Goal: Information Seeking & Learning: Understand process/instructions

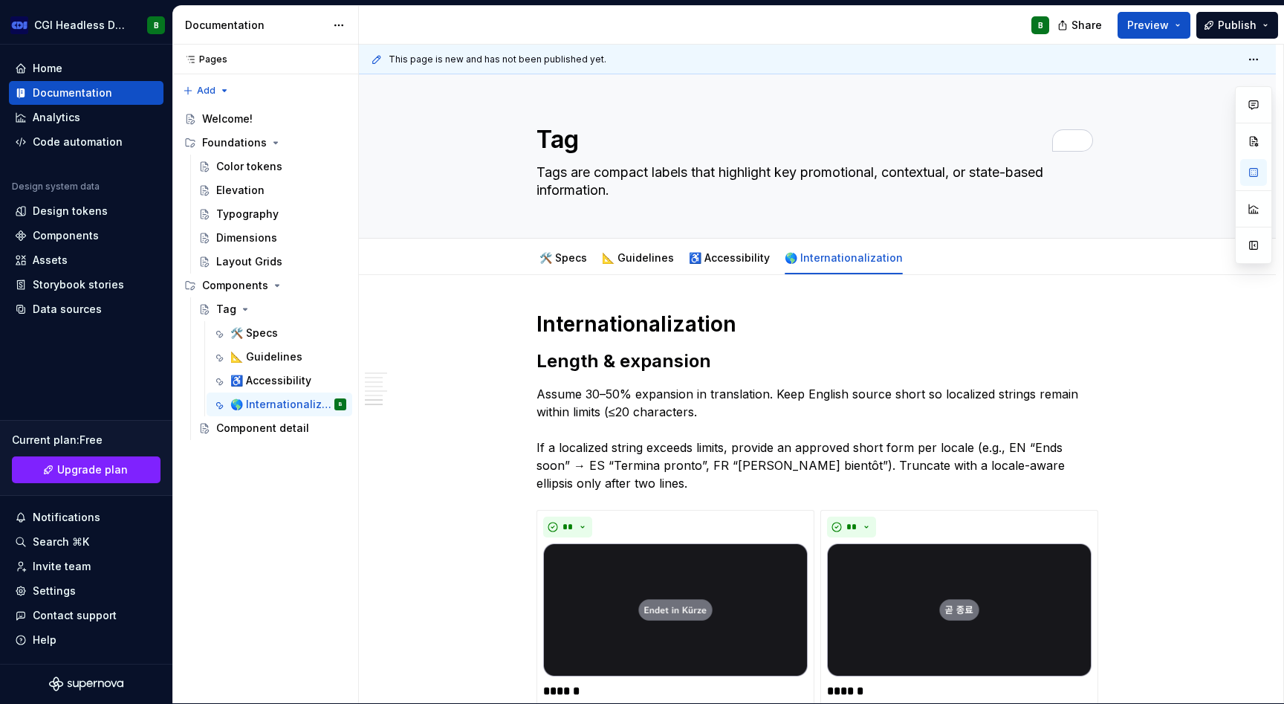
scroll to position [2506, 0]
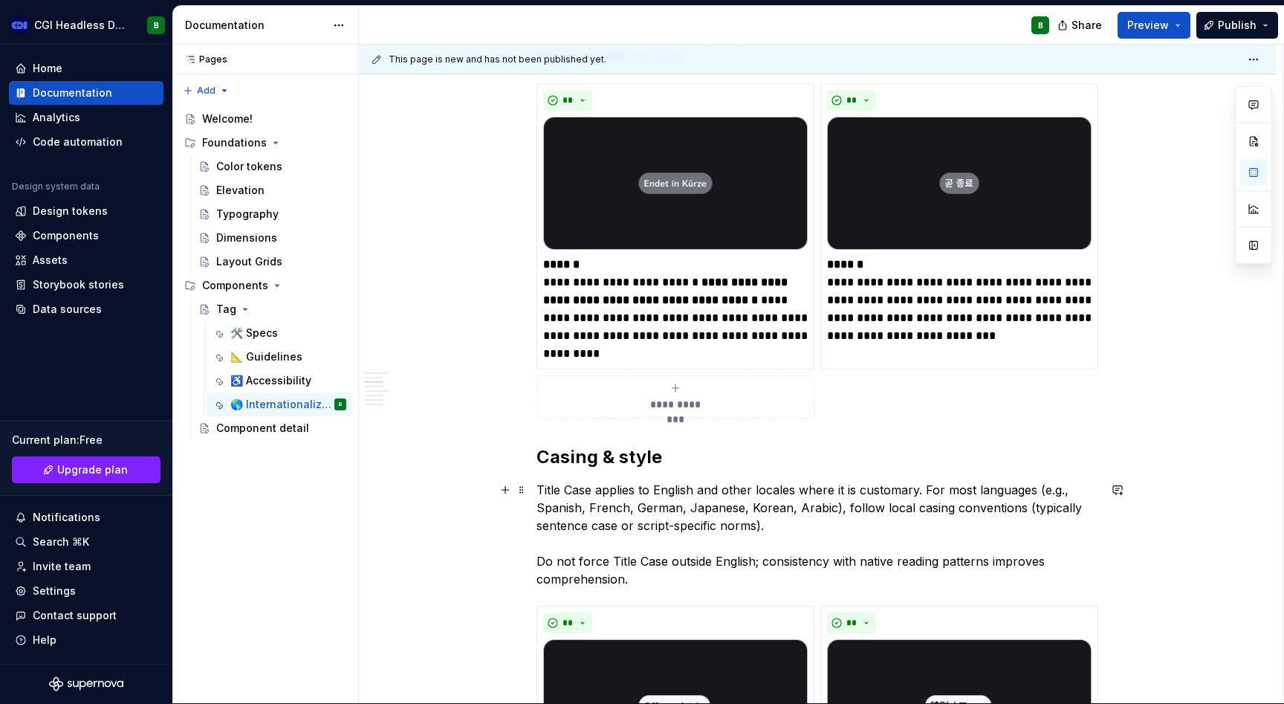
scroll to position [1093, 0]
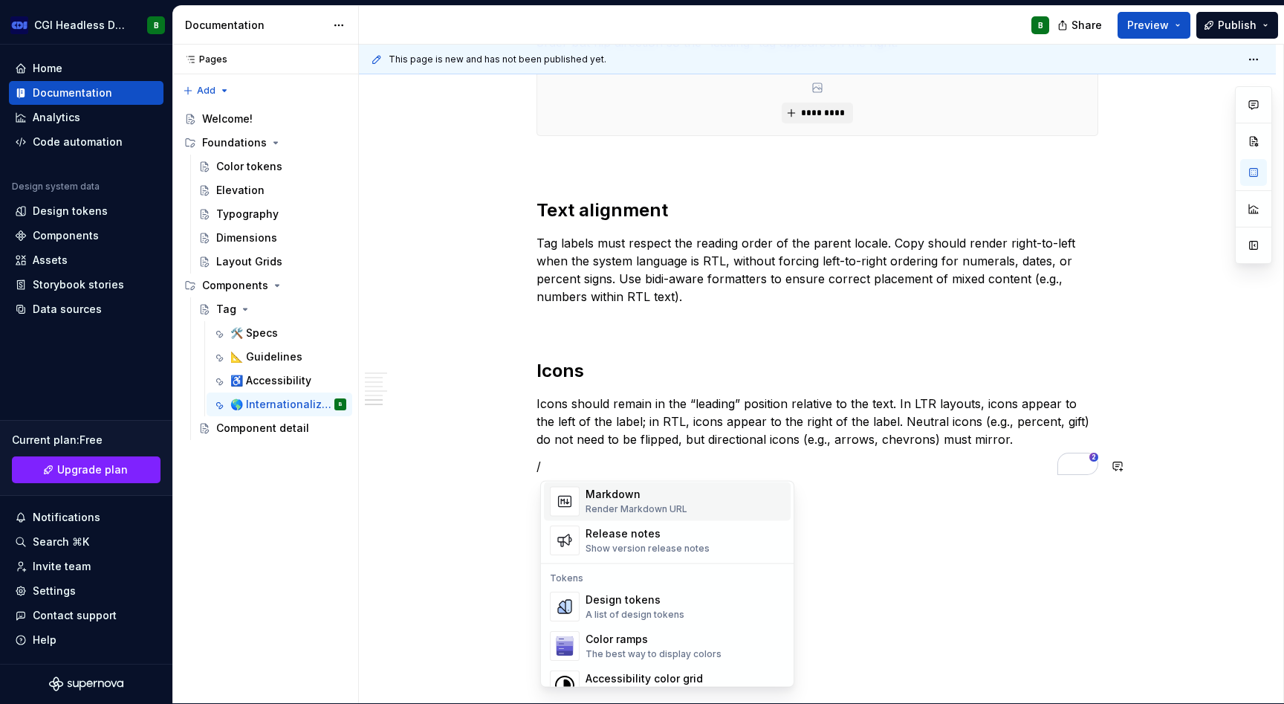
click at [652, 504] on div "Render Markdown URL" at bounding box center [637, 510] width 102 height 12
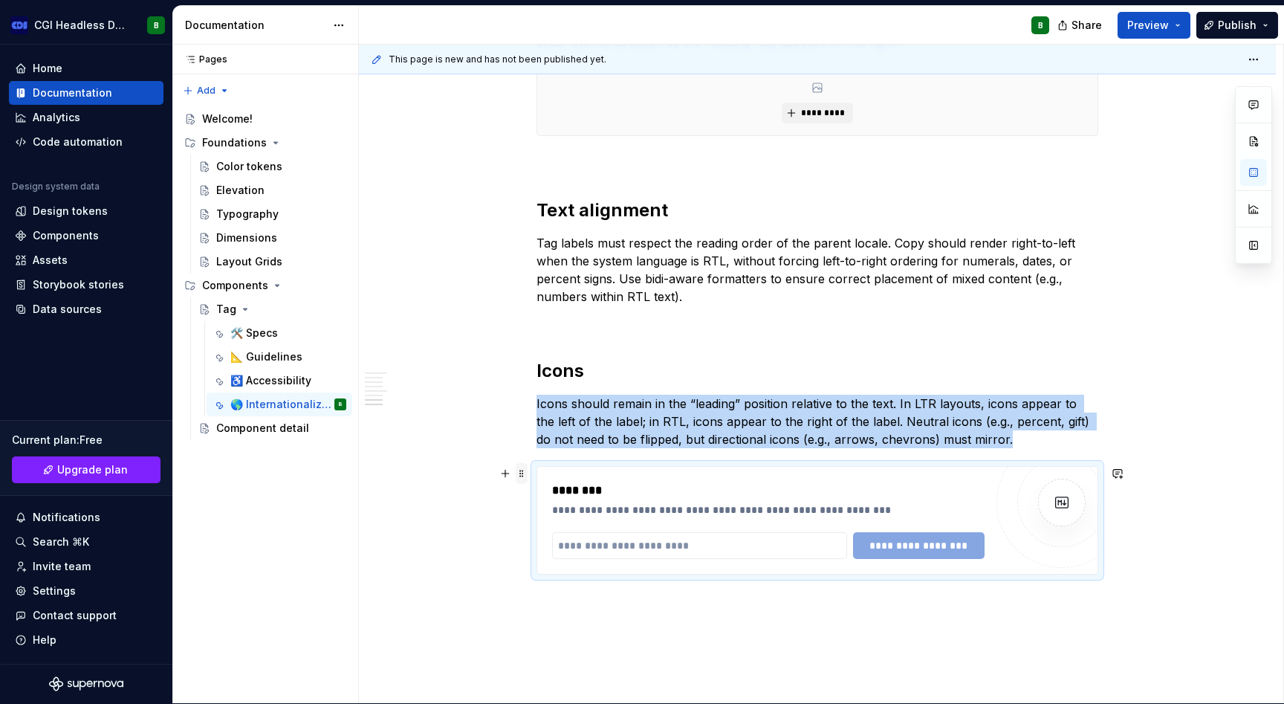
click at [522, 473] on span at bounding box center [522, 473] width 12 height 21
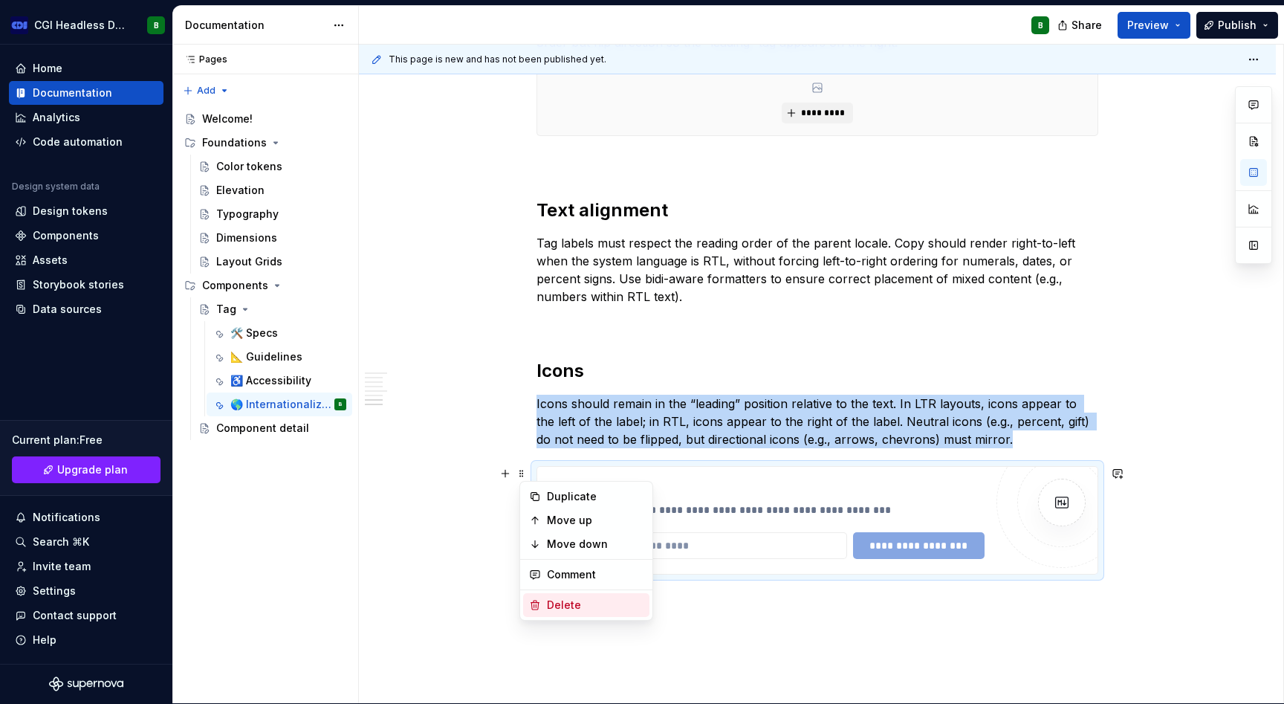
click at [577, 604] on div "Delete" at bounding box center [595, 605] width 97 height 15
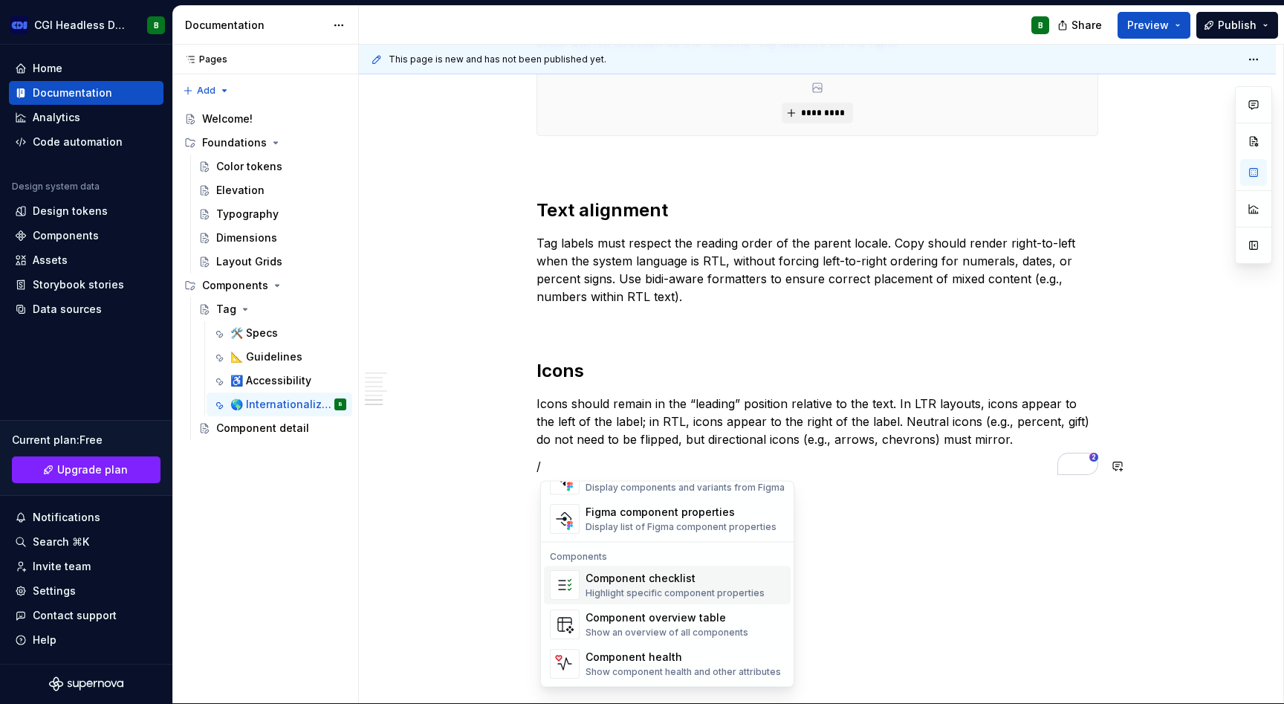
click at [654, 586] on div "Component checklist Highlight specific component properties" at bounding box center [675, 586] width 179 height 28
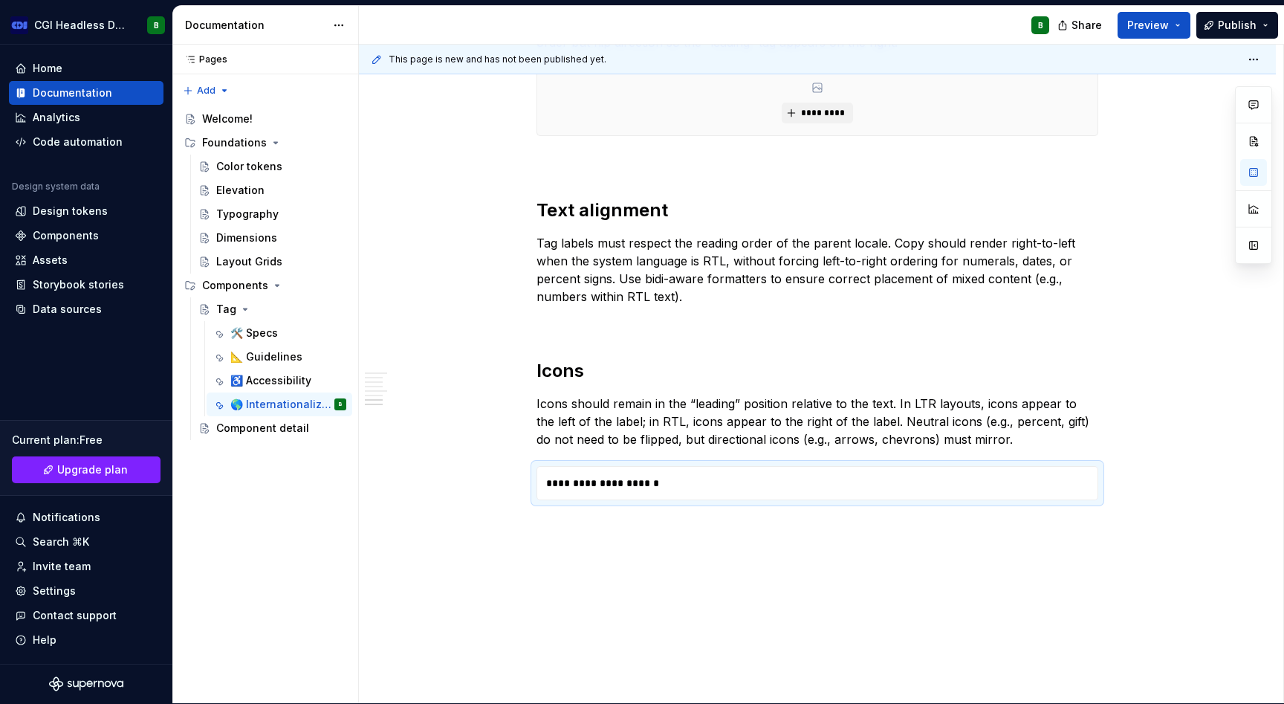
type textarea "*"
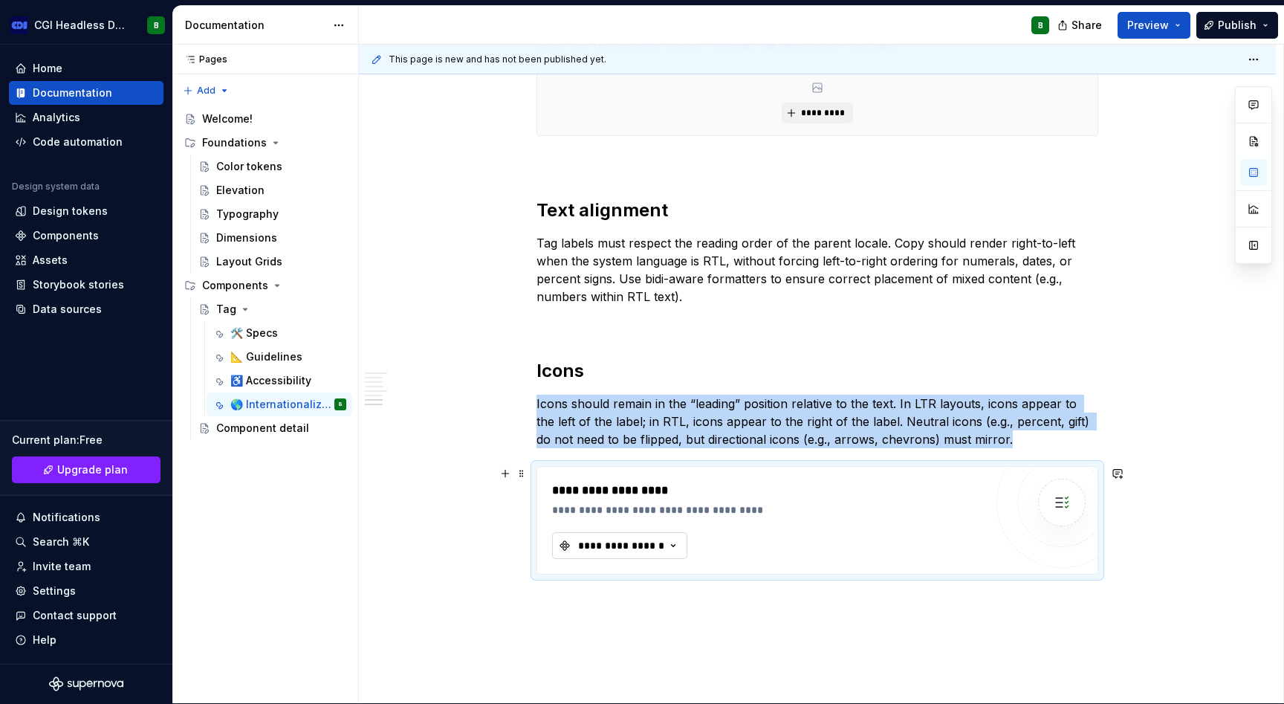
click at [641, 545] on div "**********" at bounding box center [621, 545] width 89 height 15
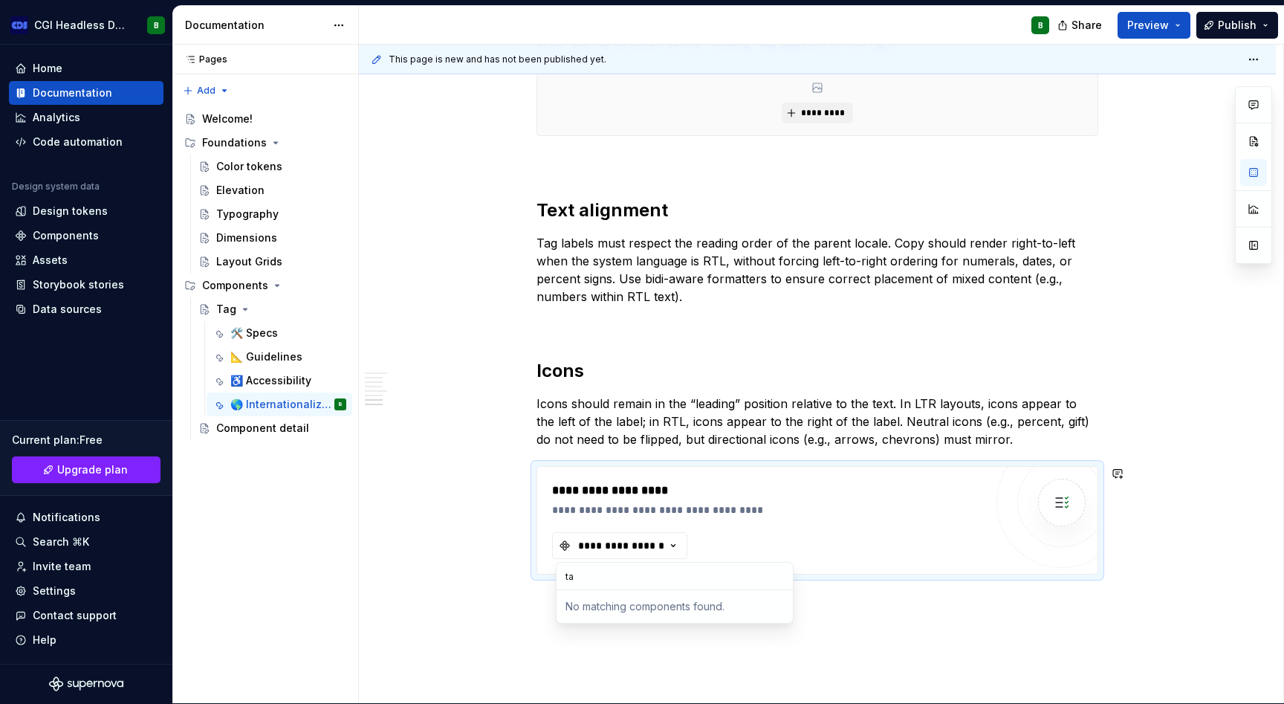
type input "tag"
click at [1049, 494] on div "To enrich screen reader interactions, please activate Accessibility in Grammarl…" at bounding box center [1062, 503] width 48 height 48
click at [1075, 499] on img "To enrich screen reader interactions, please activate Accessibility in Grammarl…" at bounding box center [1062, 503] width 30 height 30
click at [522, 477] on span at bounding box center [522, 473] width 12 height 21
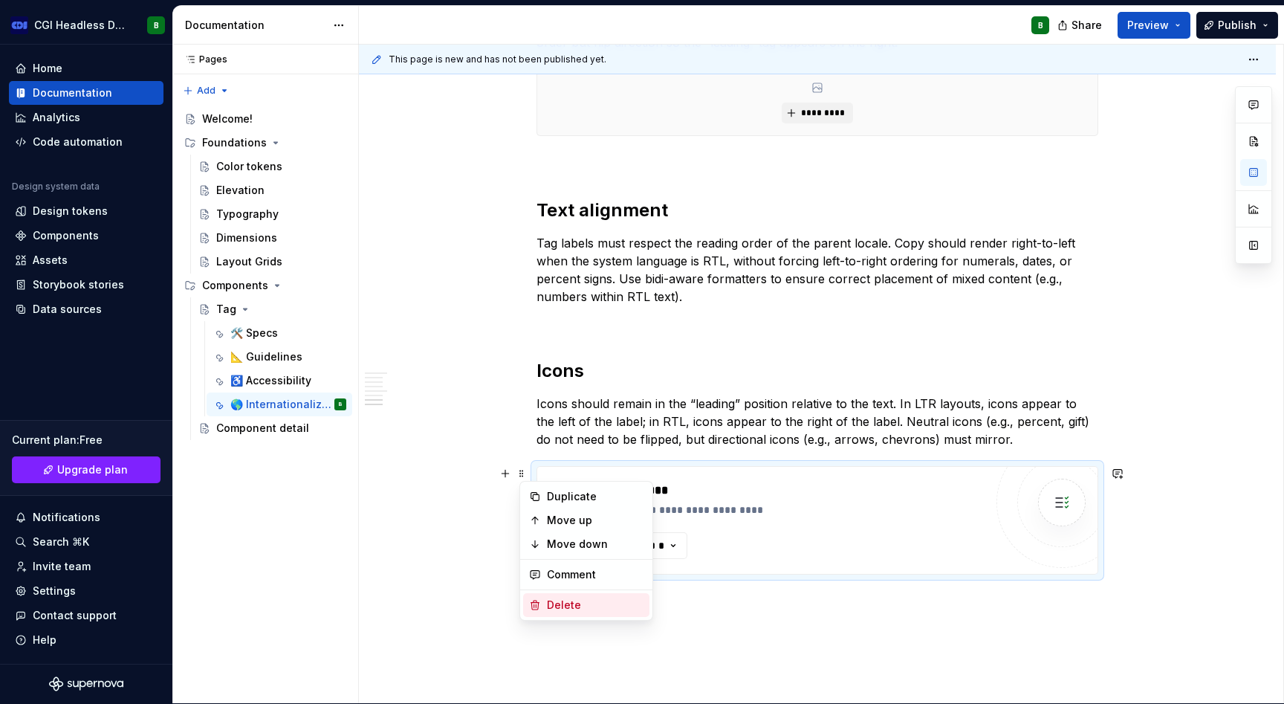
click at [575, 609] on div "Delete" at bounding box center [595, 605] width 97 height 15
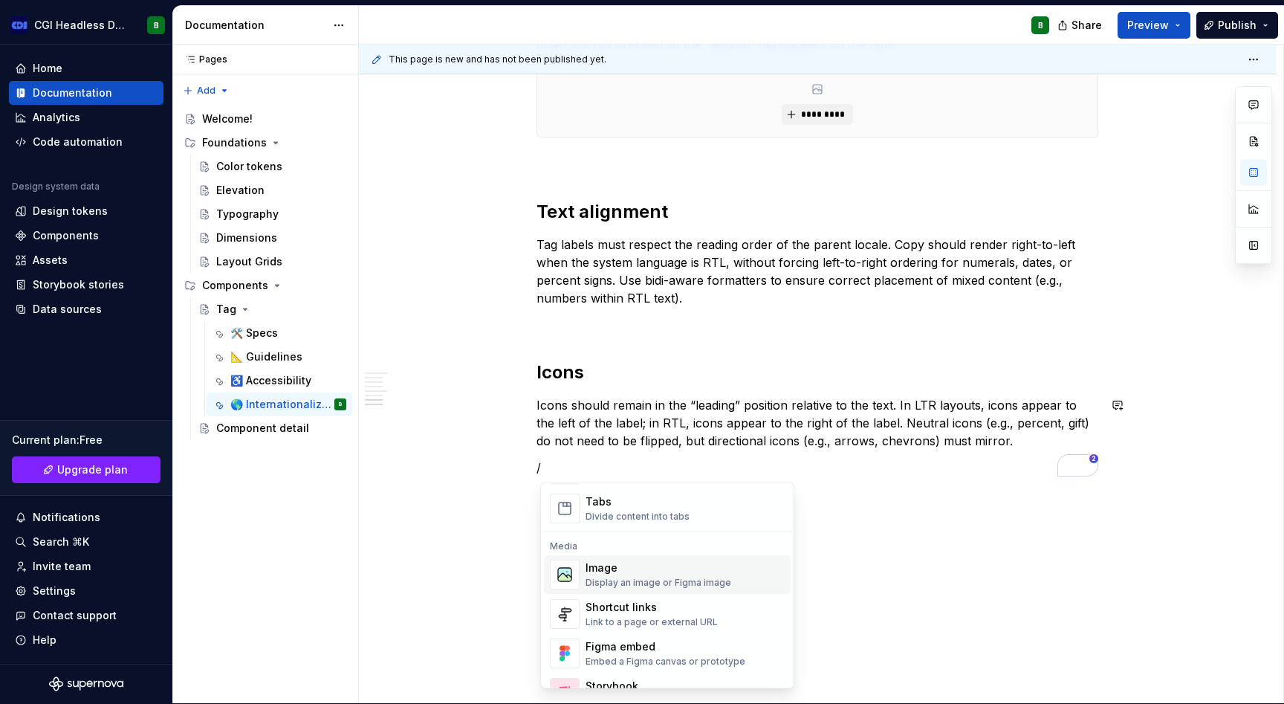
click at [635, 514] on div "Divide content into tabs" at bounding box center [638, 517] width 104 height 12
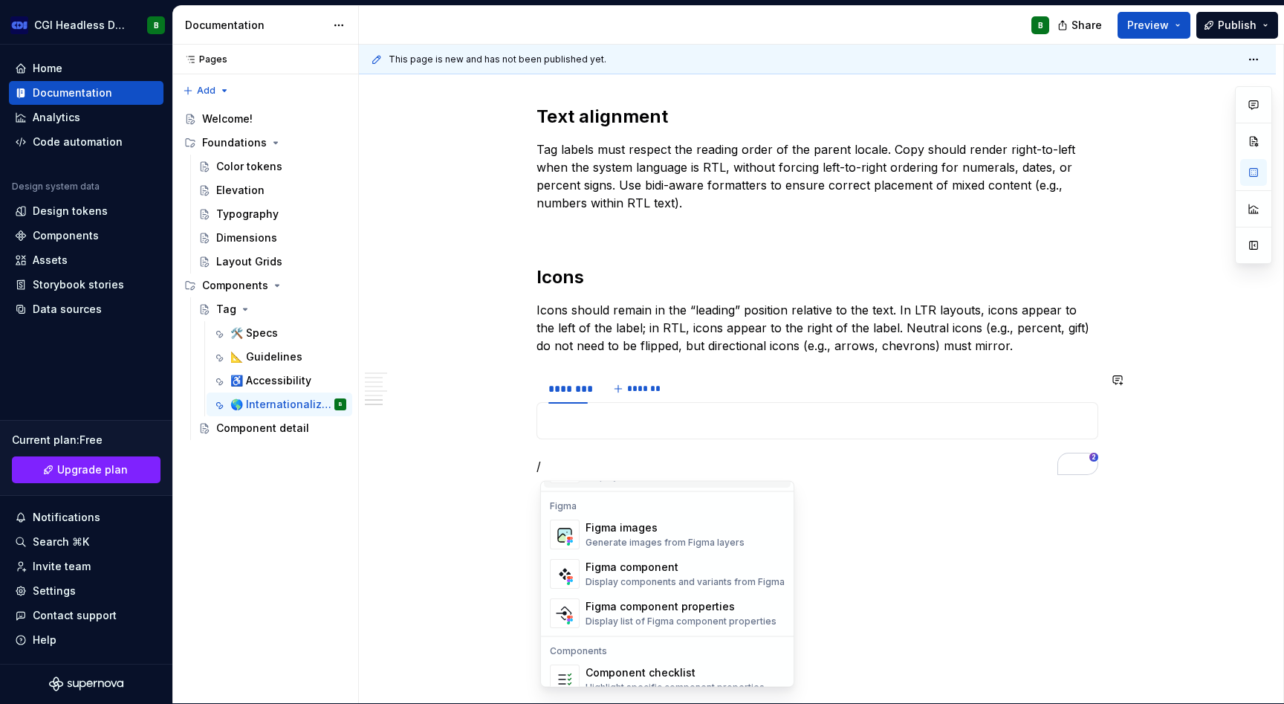
scroll to position [1387, 0]
click at [674, 582] on div "Display components and variants from Figma" at bounding box center [685, 581] width 199 height 12
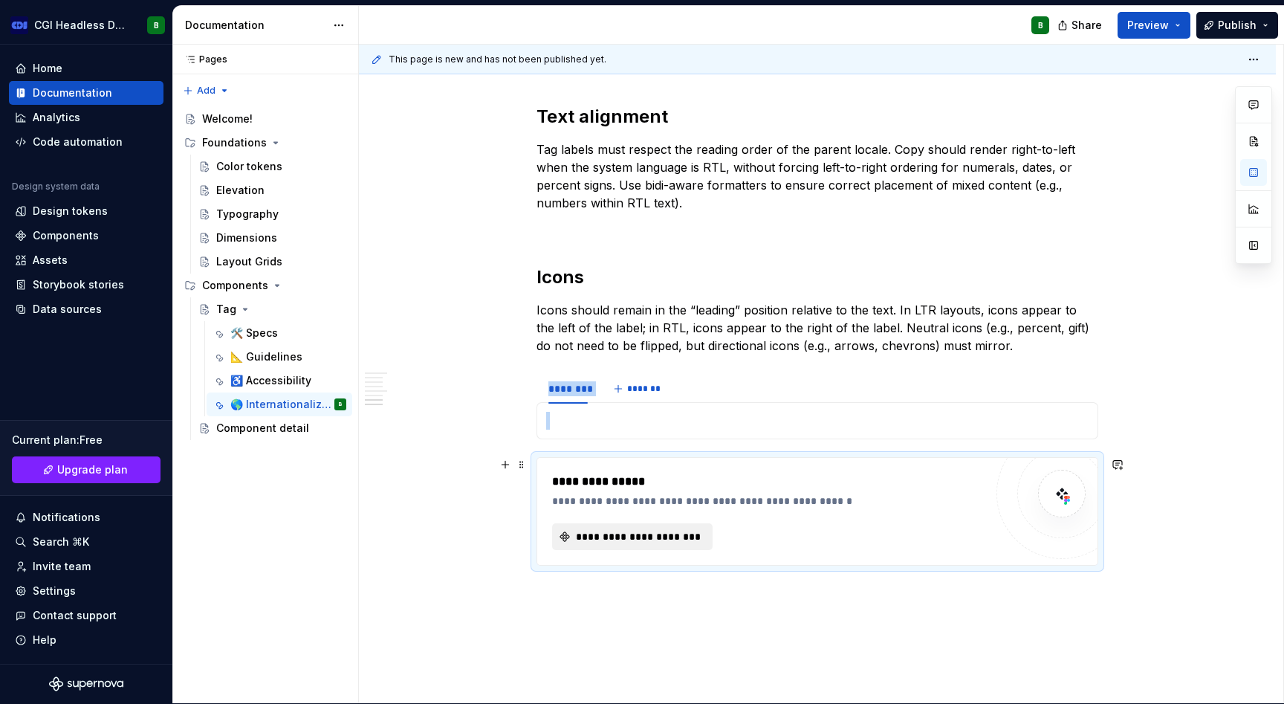
click at [637, 535] on span "**********" at bounding box center [638, 536] width 129 height 15
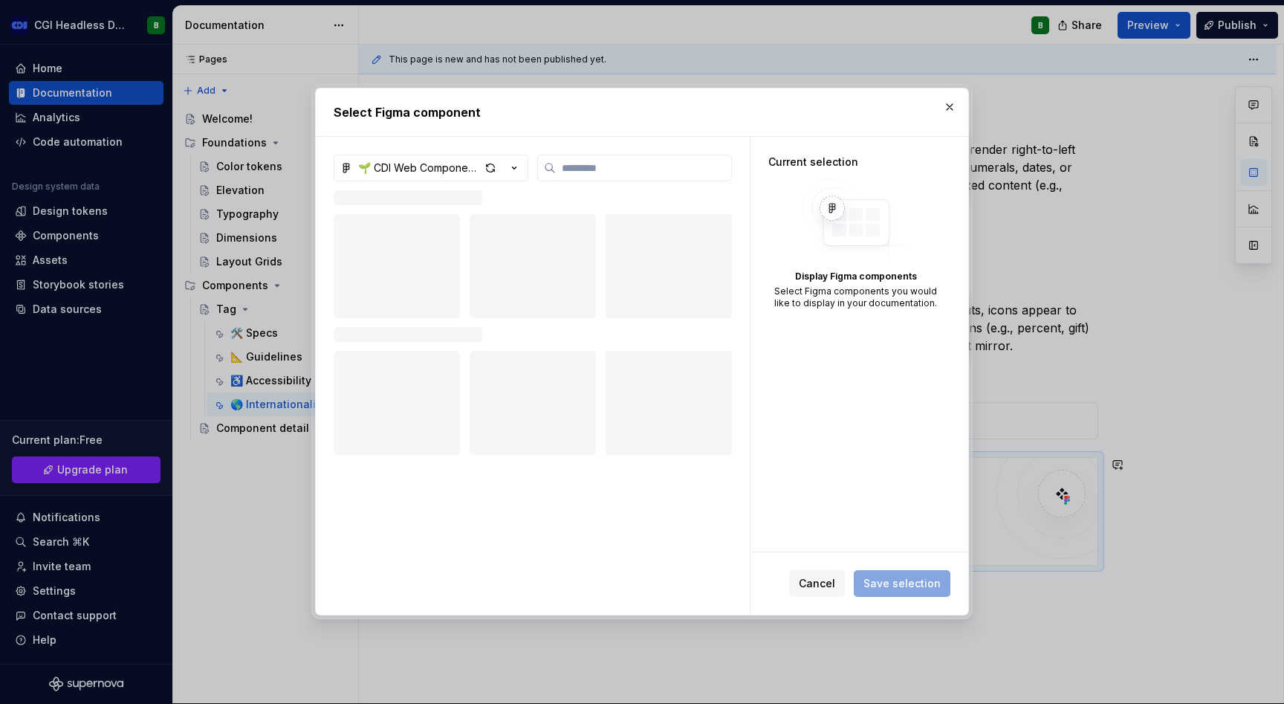
type textarea "*"
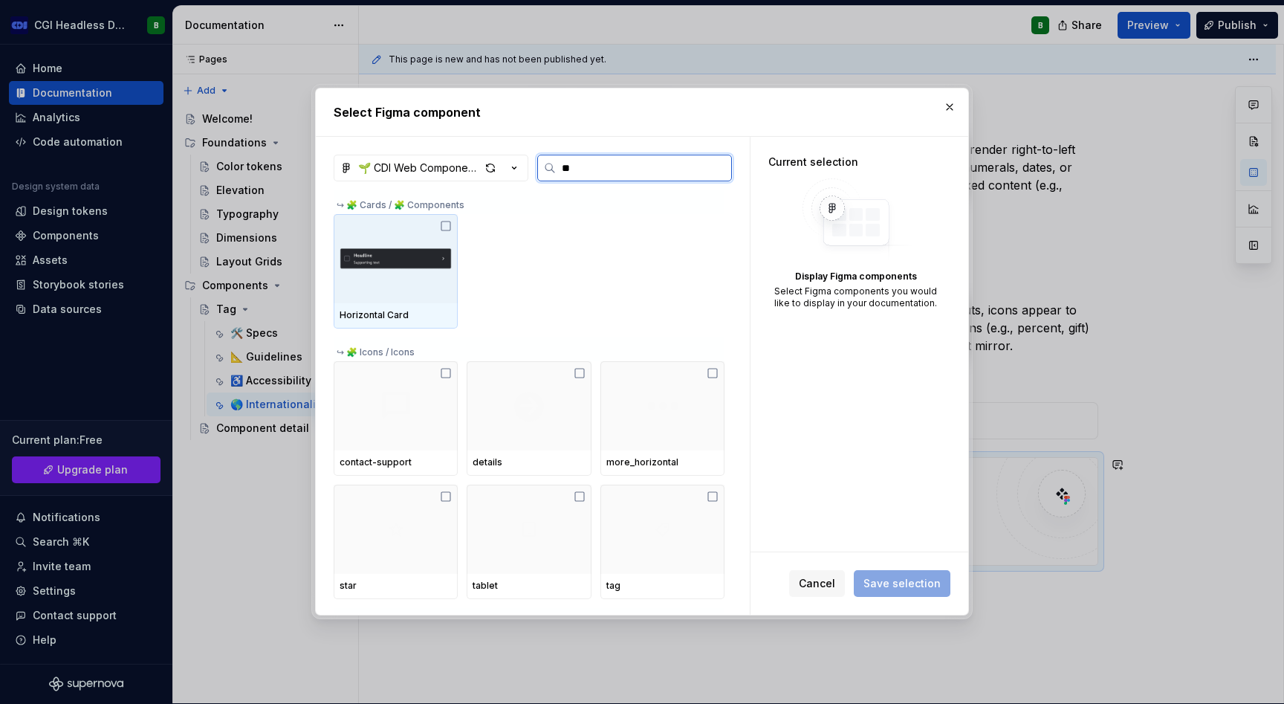
type input "***"
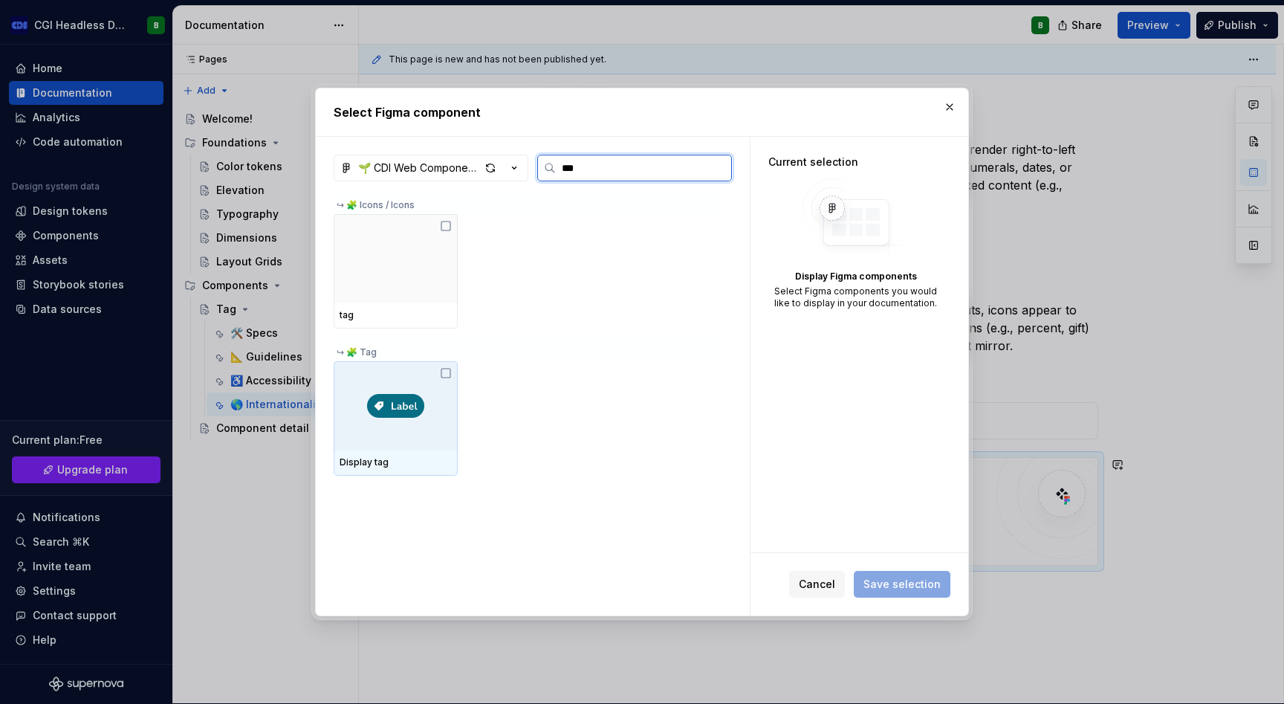
click at [447, 369] on icon at bounding box center [446, 373] width 12 height 12
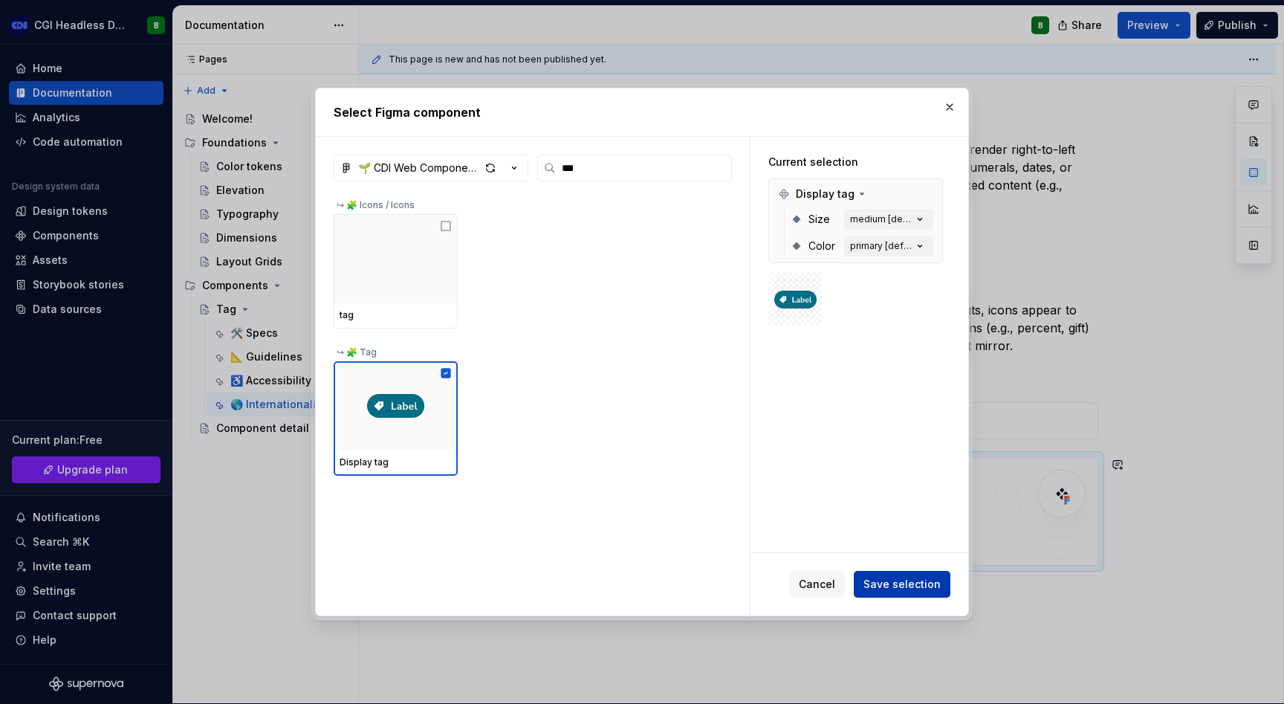
click at [915, 586] on span "Save selection" at bounding box center [902, 584] width 77 height 15
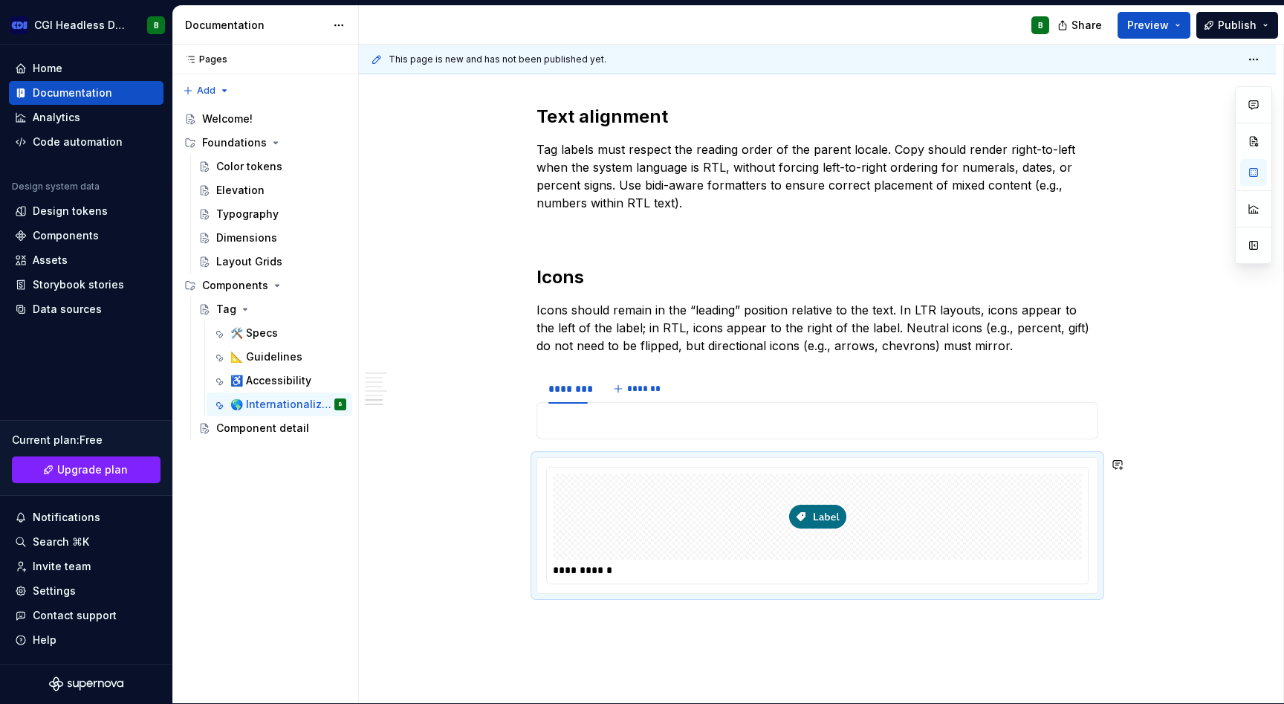
click at [873, 638] on div "**********" at bounding box center [821, 374] width 925 height 659
click at [1144, 30] on span "Preview" at bounding box center [1148, 25] width 42 height 15
click at [1151, 31] on span "Preview" at bounding box center [1148, 25] width 42 height 15
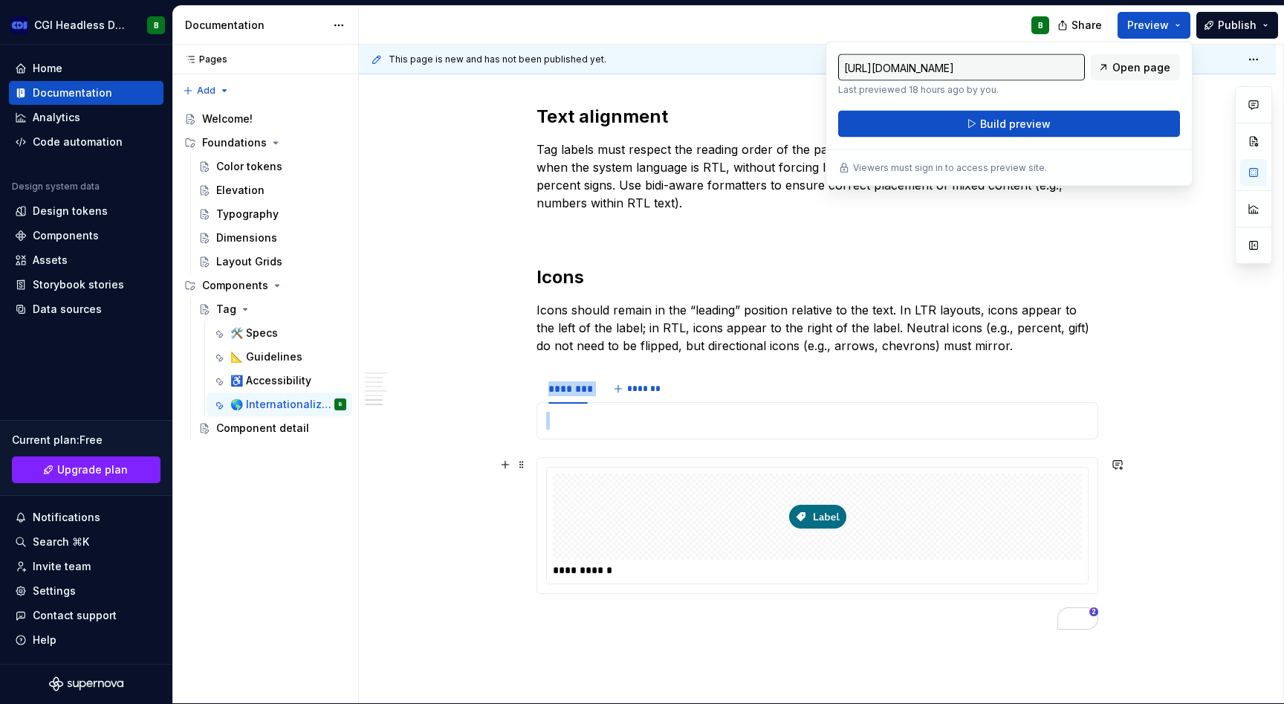
click at [821, 526] on img "To enrich screen reader interactions, please activate Accessibility in Grammarl…" at bounding box center [817, 516] width 57 height 74
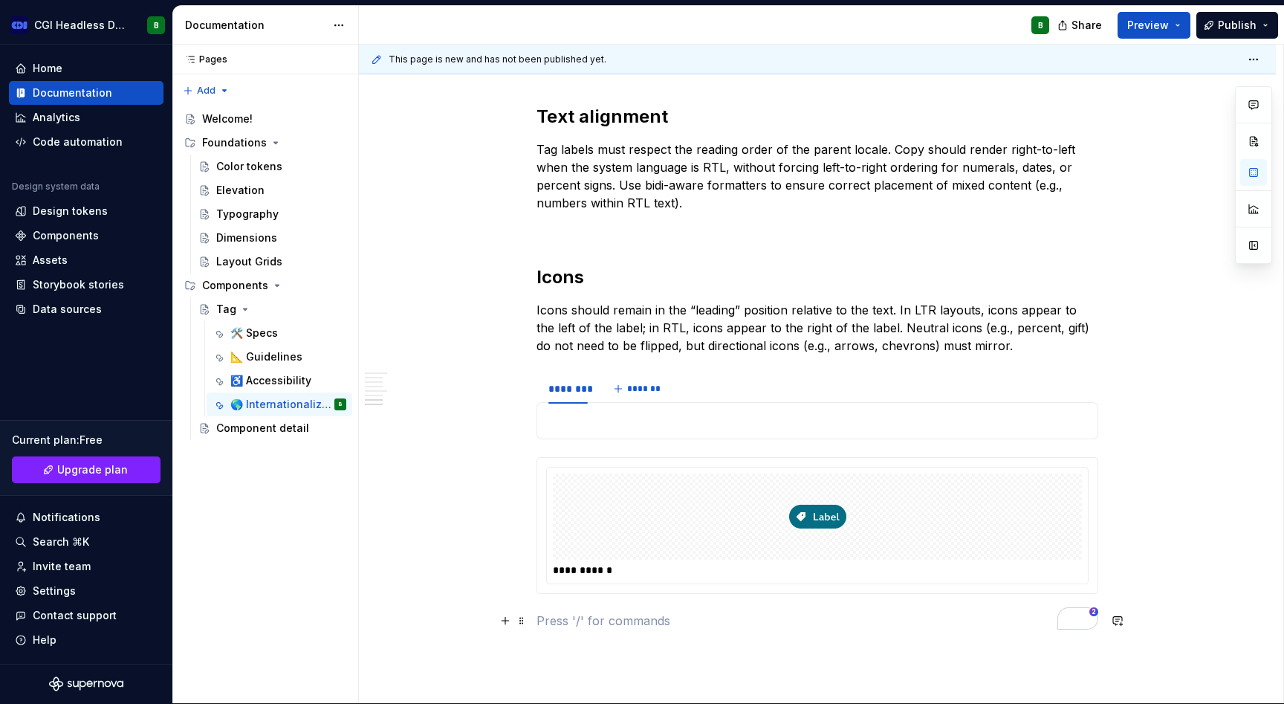
click at [740, 621] on p "To enrich screen reader interactions, please activate Accessibility in Grammarl…" at bounding box center [818, 621] width 562 height 18
click at [1146, 25] on span "Preview" at bounding box center [1148, 25] width 42 height 15
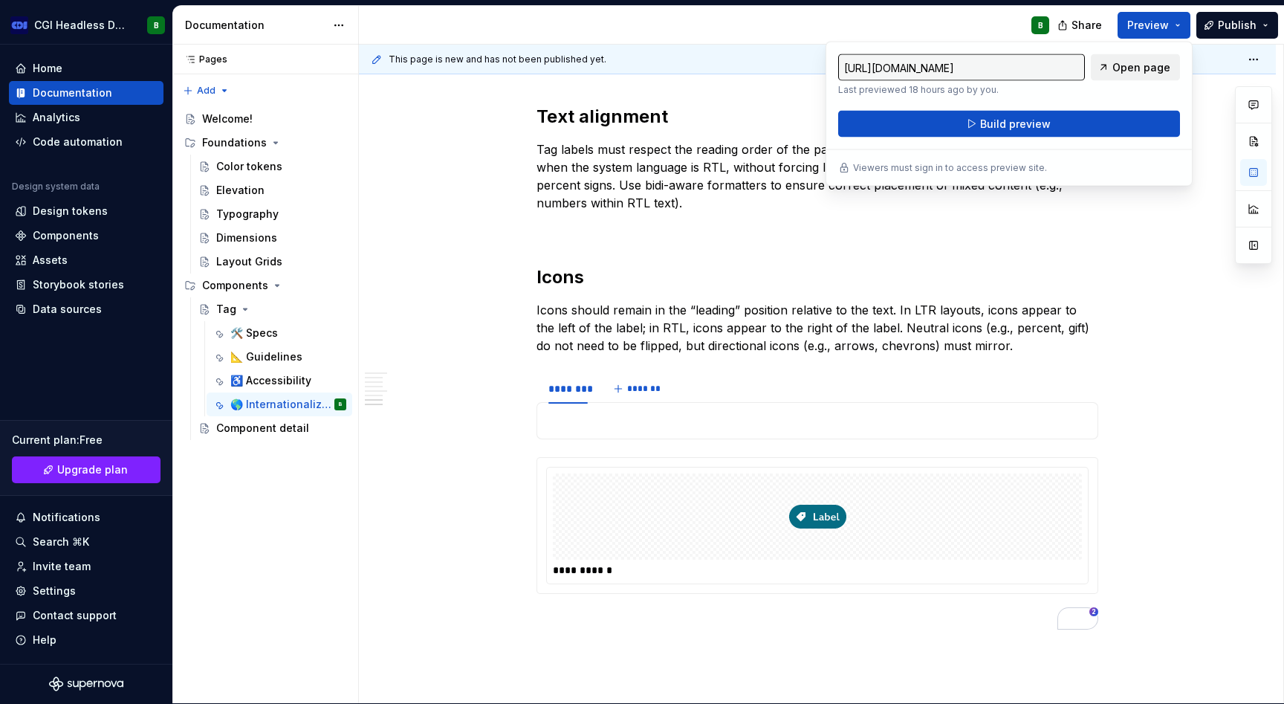
click at [1127, 62] on span "Open page" at bounding box center [1142, 67] width 58 height 15
click at [1052, 125] on button "Build preview" at bounding box center [1009, 124] width 342 height 27
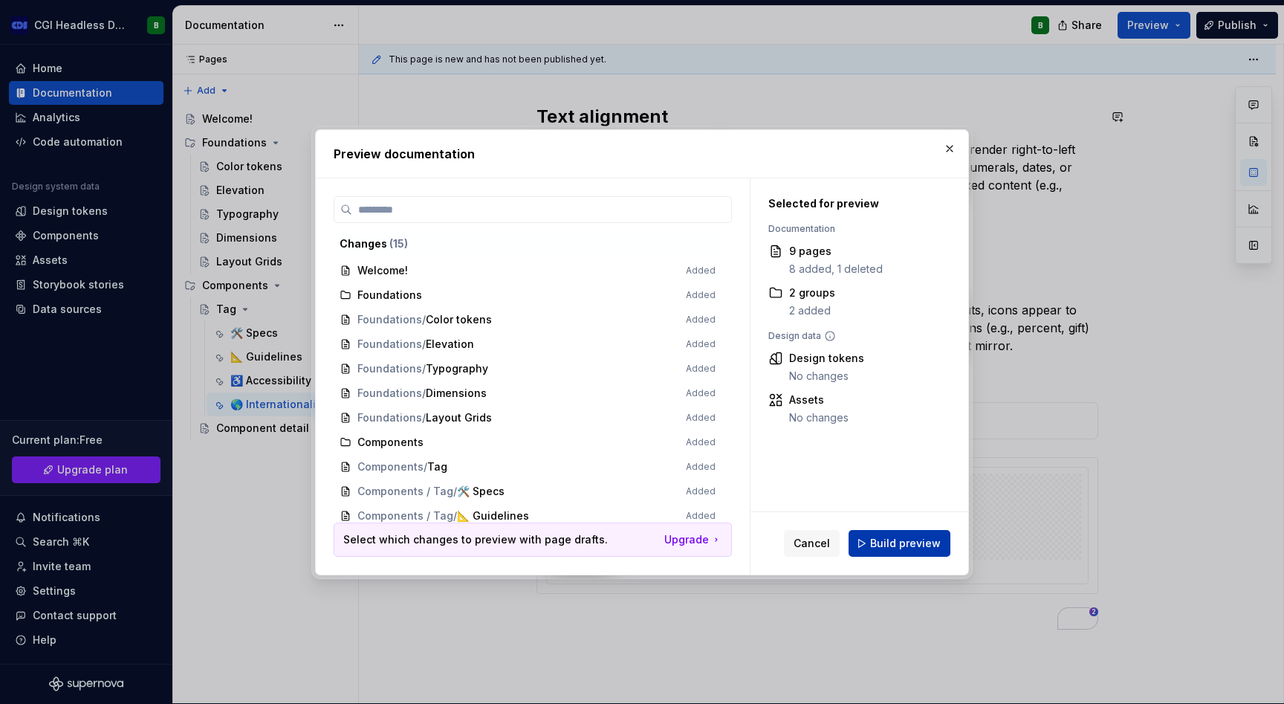
click at [907, 539] on span "Build preview" at bounding box center [905, 543] width 71 height 15
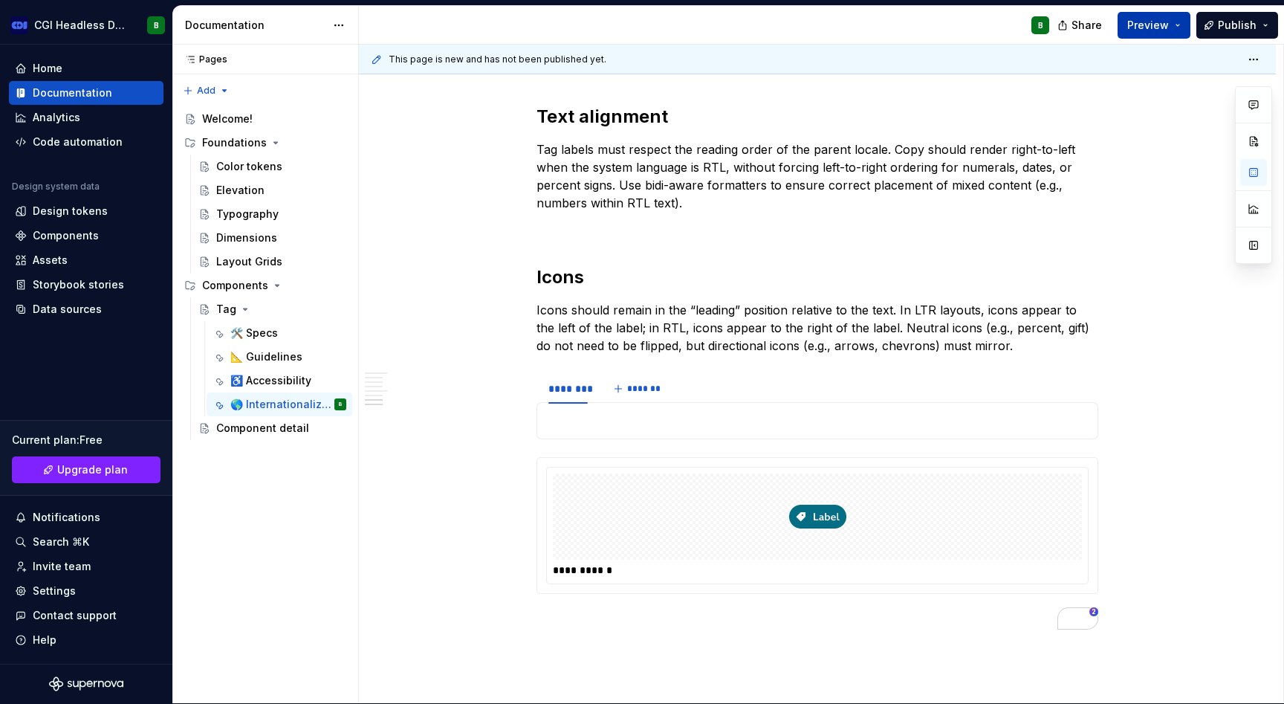
click at [1177, 24] on button "Preview" at bounding box center [1154, 25] width 73 height 27
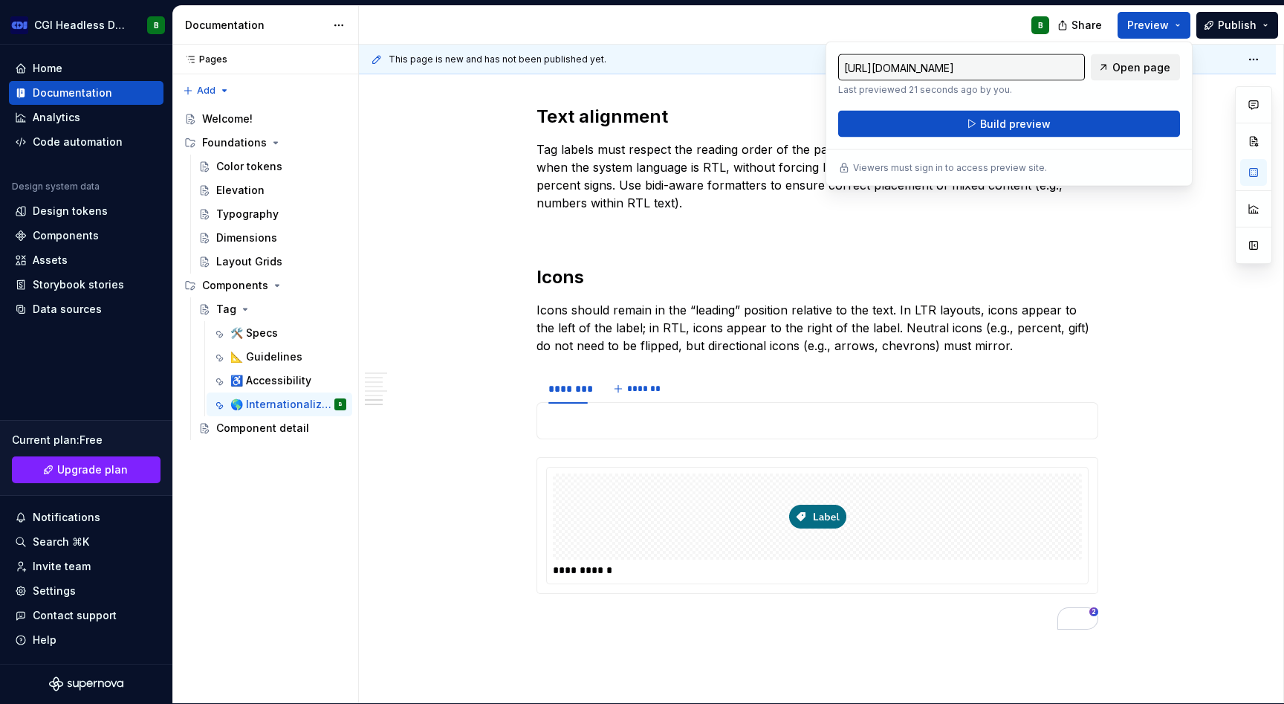
click at [1126, 68] on span "Open page" at bounding box center [1142, 67] width 58 height 15
type textarea "*"
click at [525, 387] on span at bounding box center [522, 381] width 12 height 21
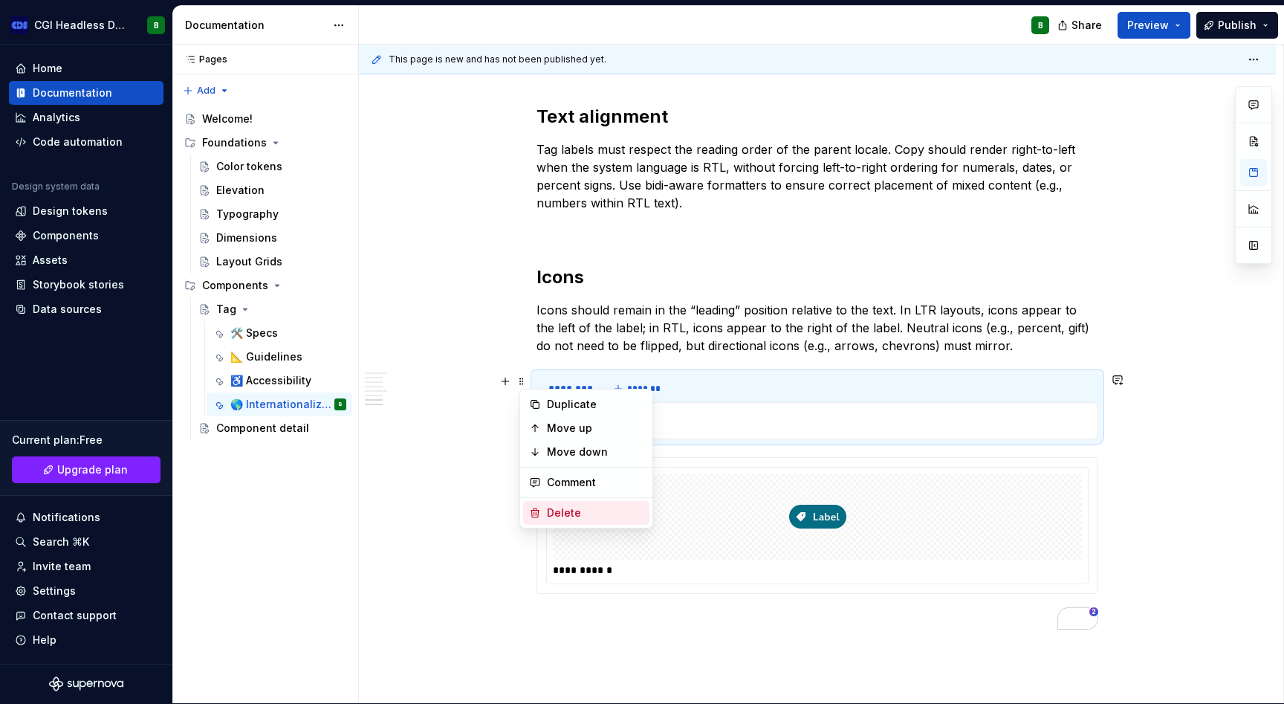
click at [576, 510] on div "Delete" at bounding box center [595, 512] width 97 height 15
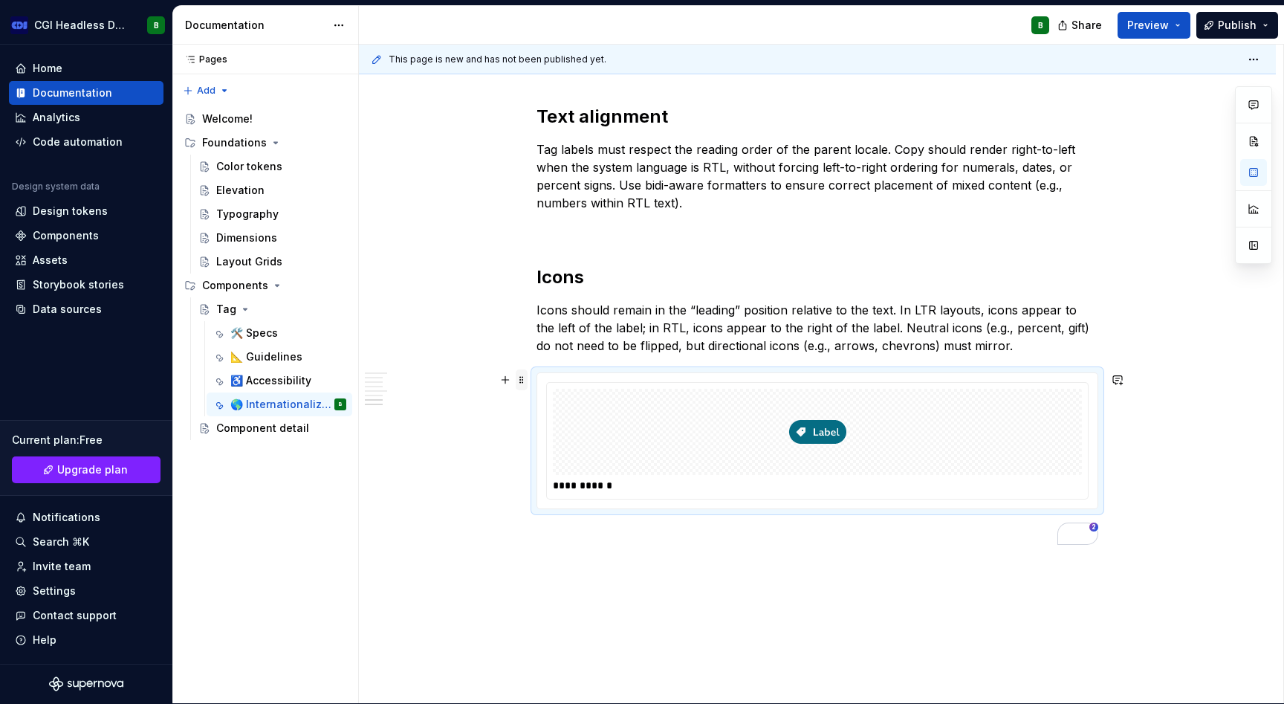
click at [522, 379] on span at bounding box center [522, 379] width 12 height 21
click at [580, 509] on div "Delete" at bounding box center [595, 511] width 97 height 15
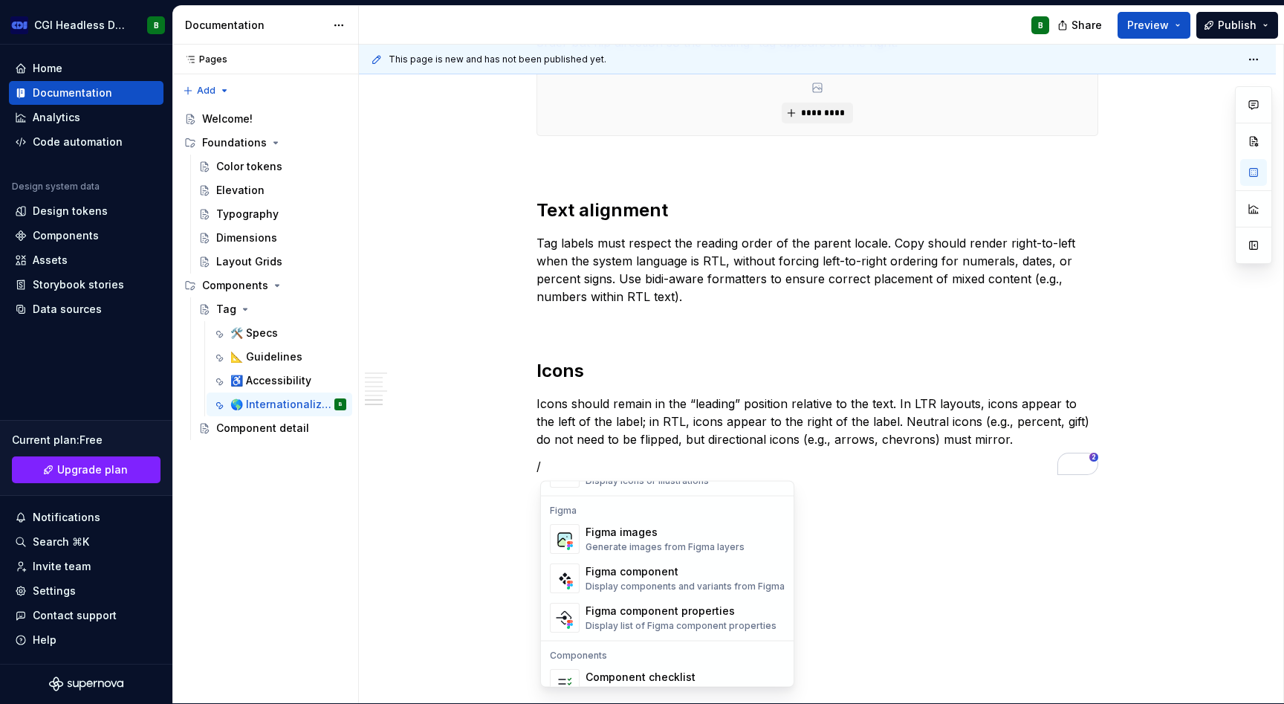
scroll to position [1409, 0]
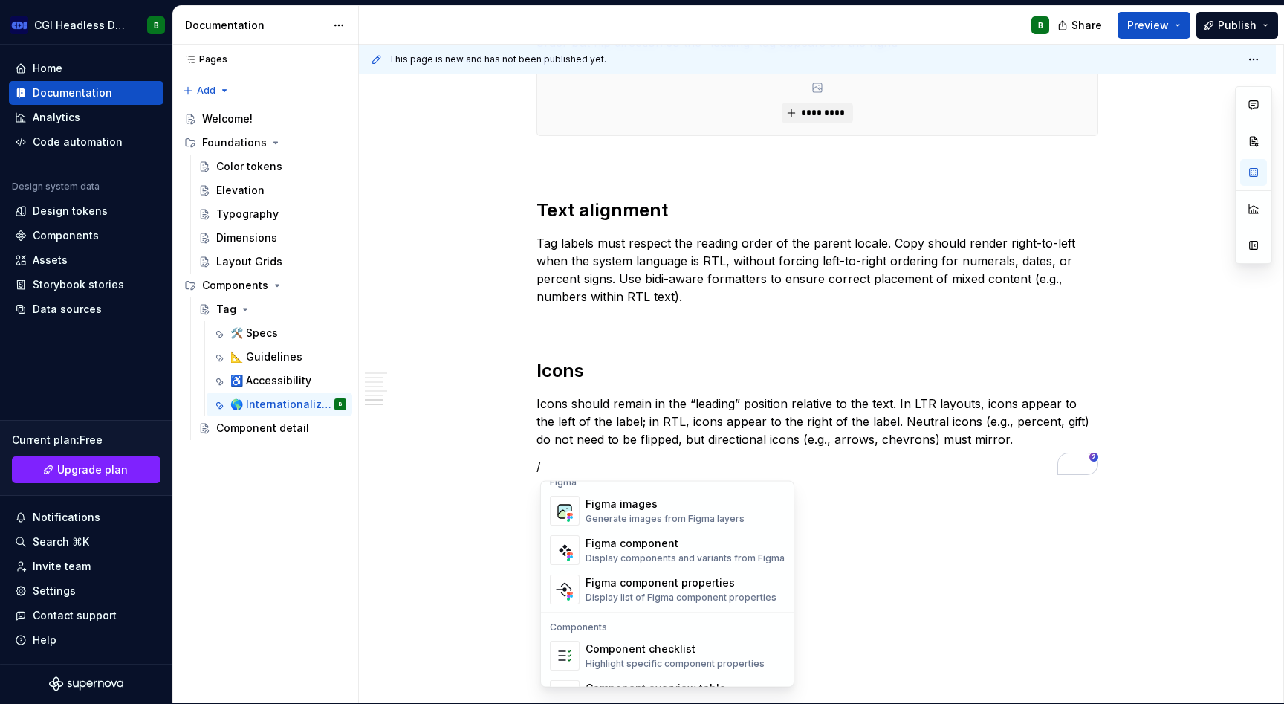
click at [686, 592] on div "Display list of Figma component properties" at bounding box center [681, 598] width 191 height 12
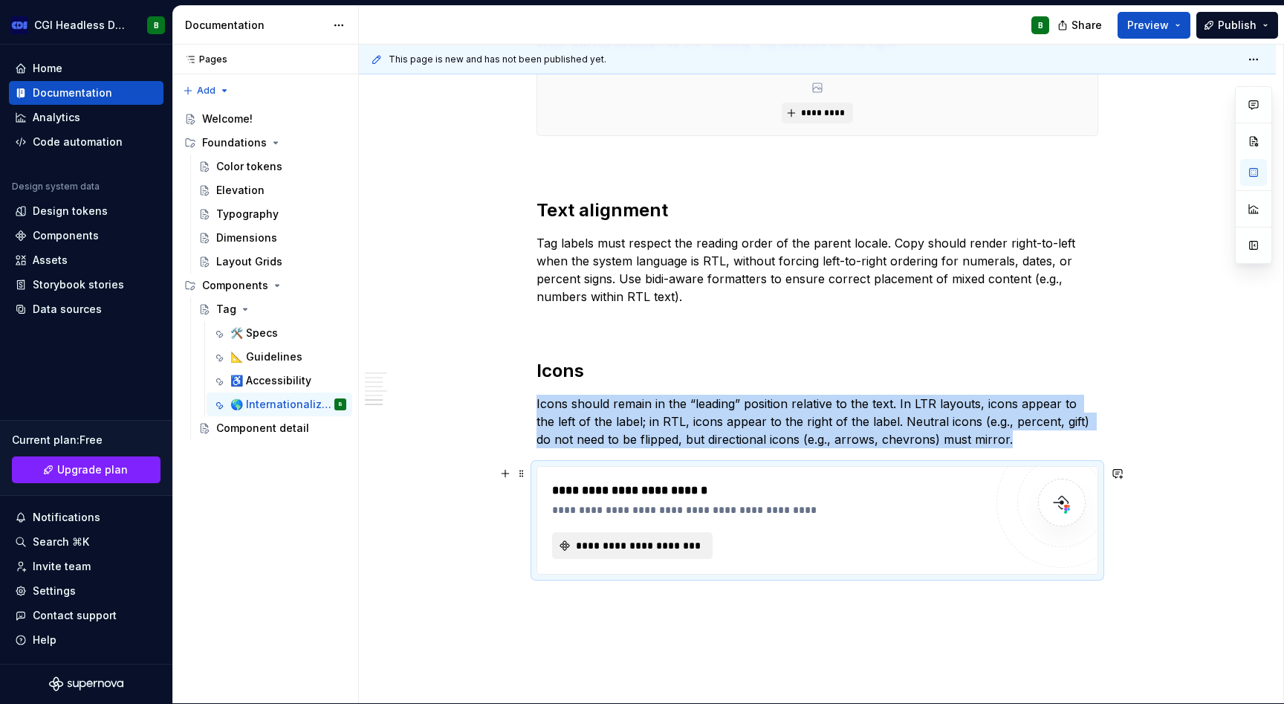
click at [624, 548] on span "**********" at bounding box center [638, 545] width 129 height 15
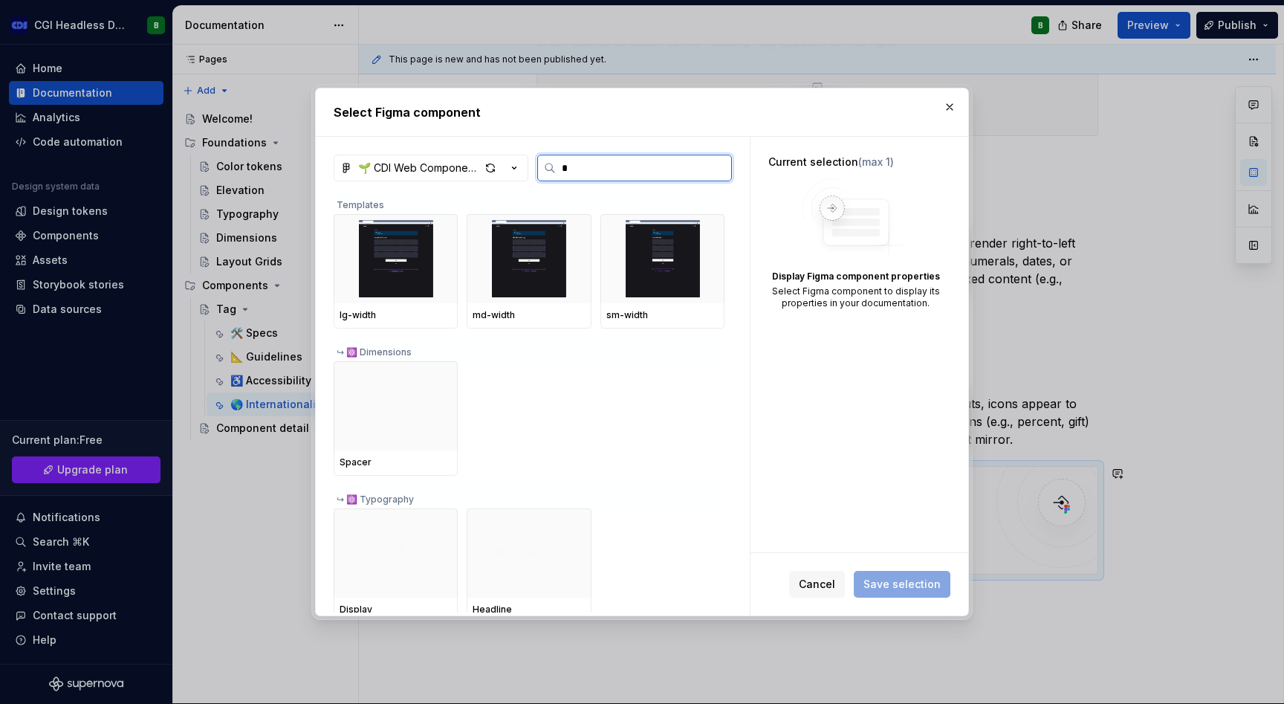
type input "**"
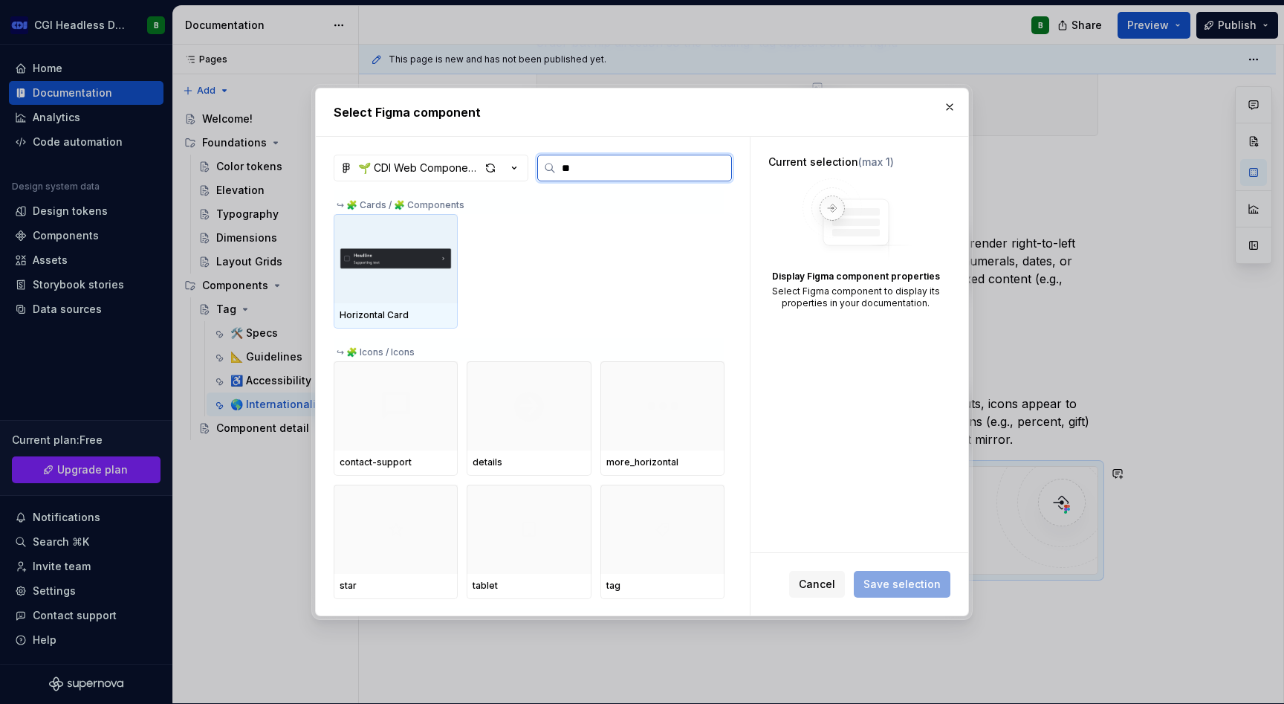
type textarea "*"
type input "***"
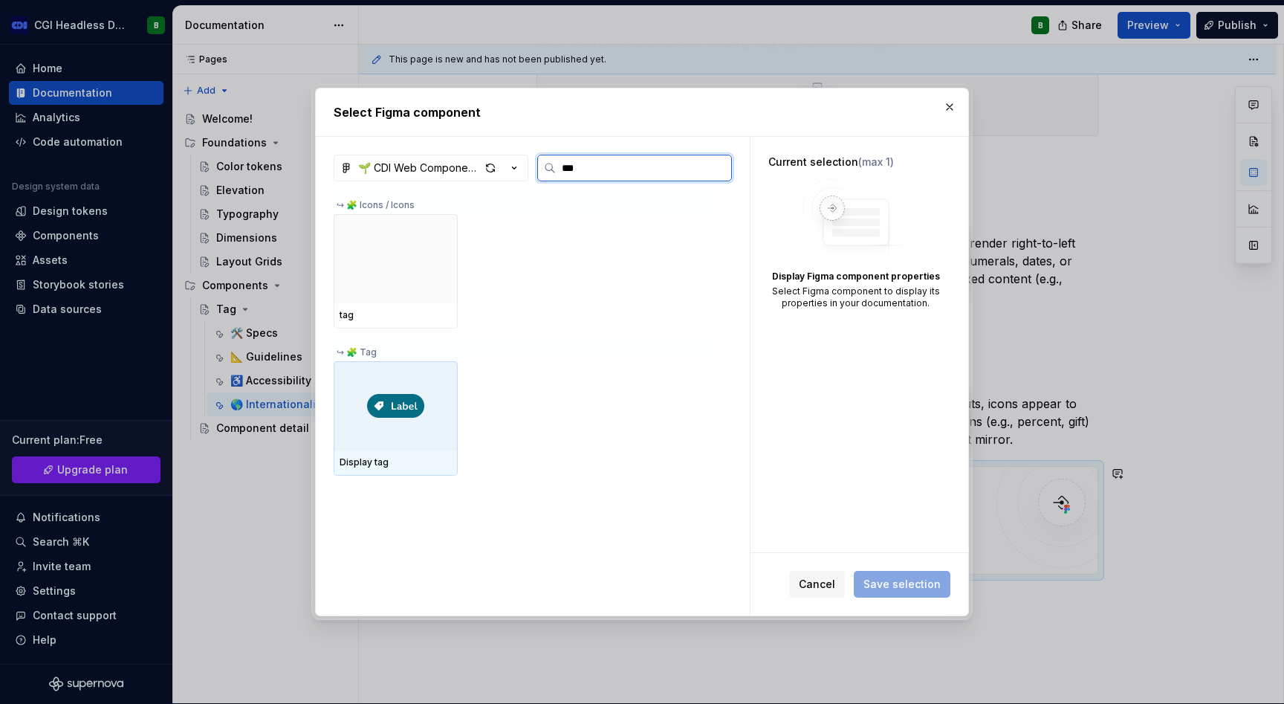
click at [416, 421] on div at bounding box center [396, 405] width 124 height 89
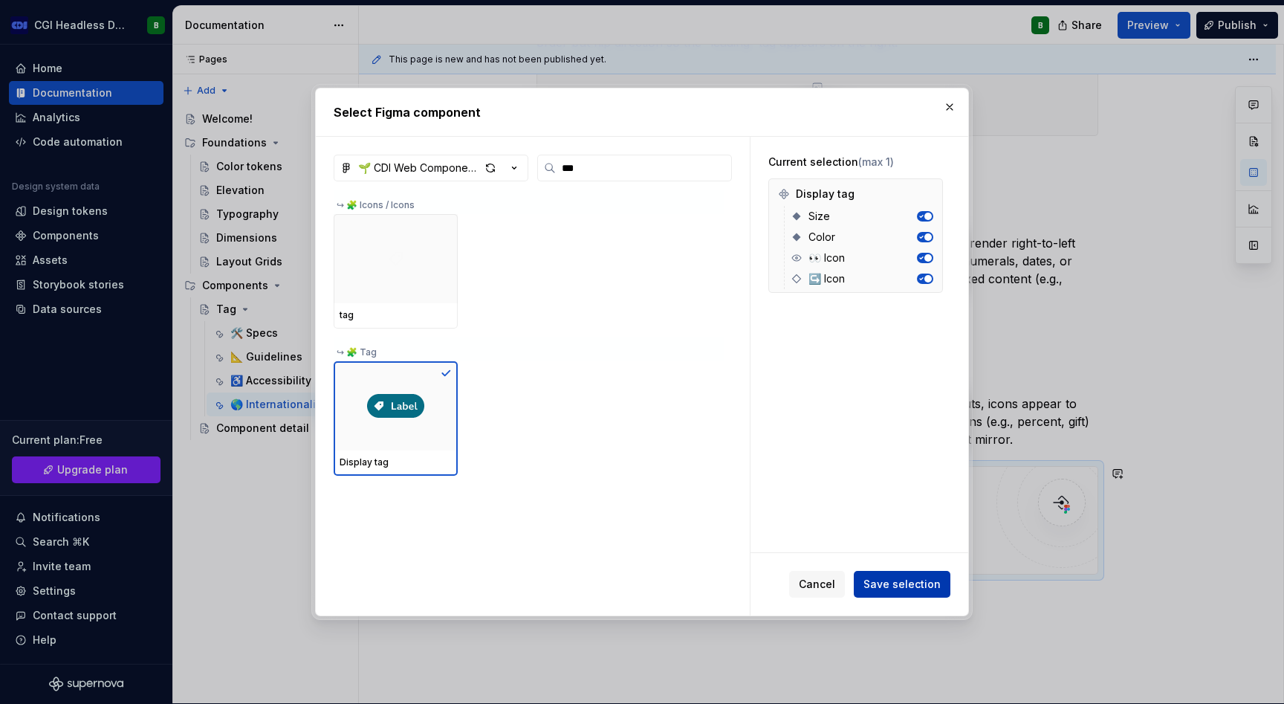
click at [899, 583] on span "Save selection" at bounding box center [902, 584] width 77 height 15
type textarea "*"
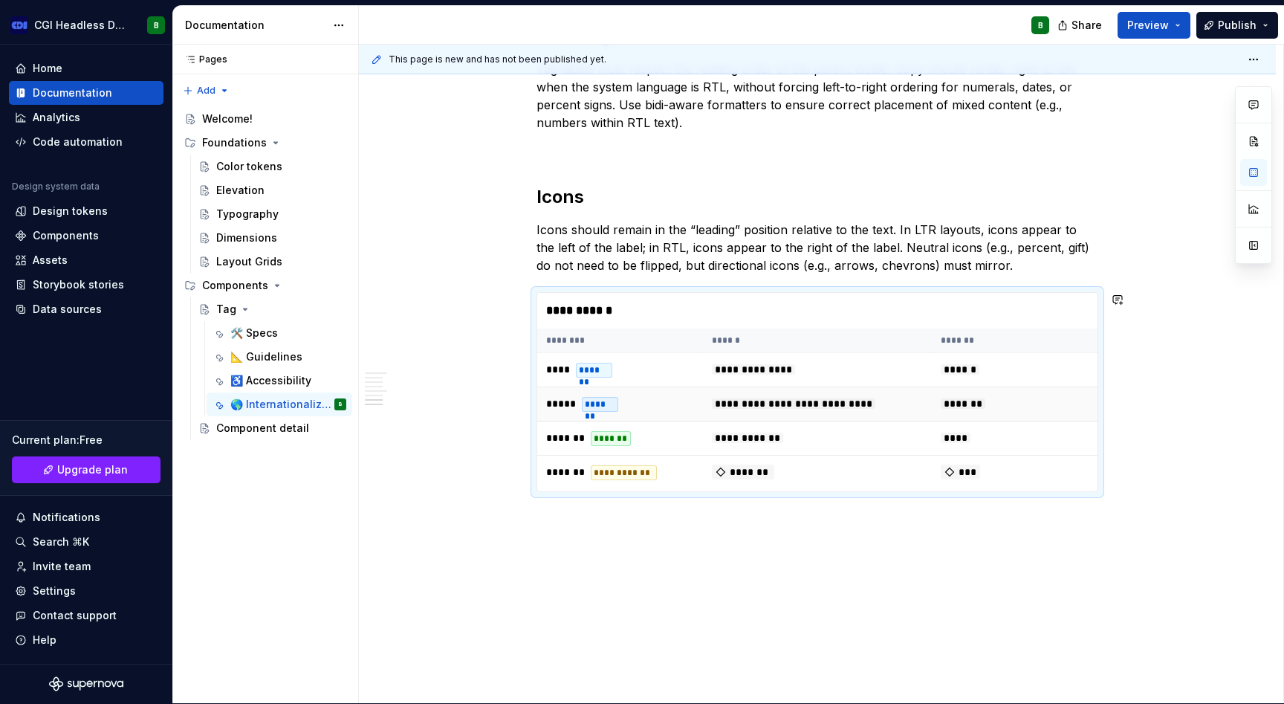
scroll to position [2694, 0]
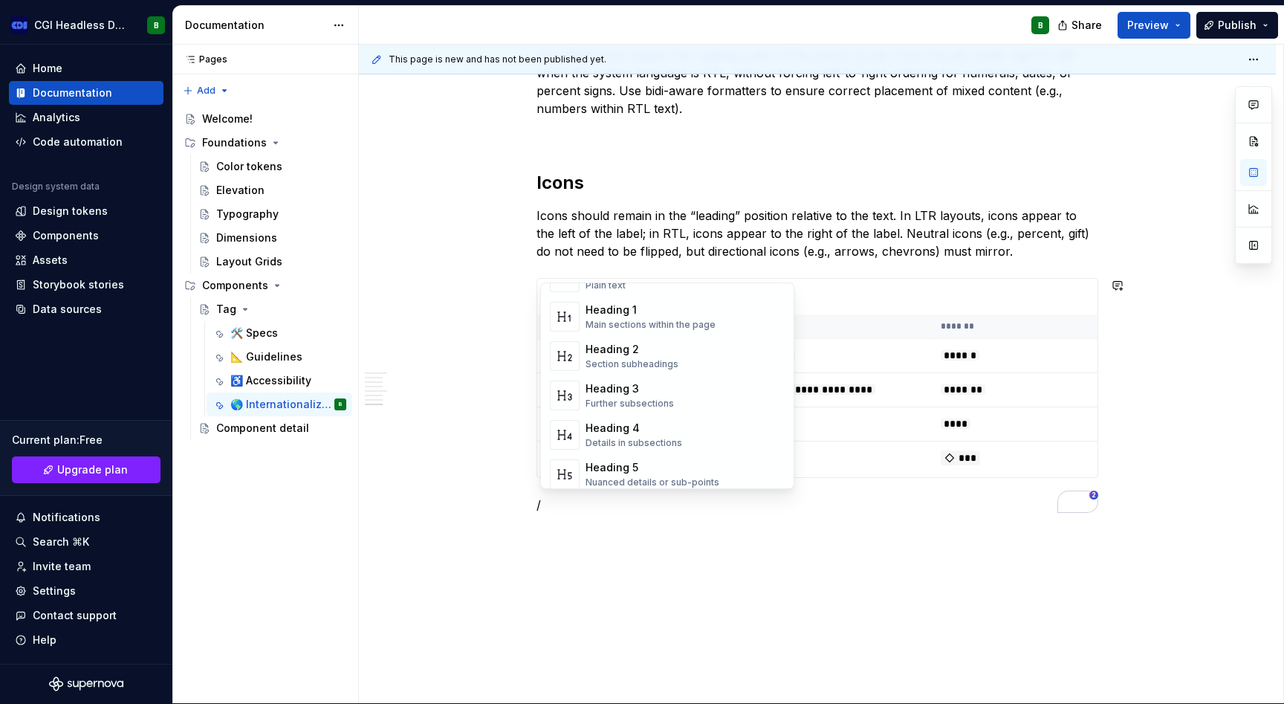
scroll to position [0, 0]
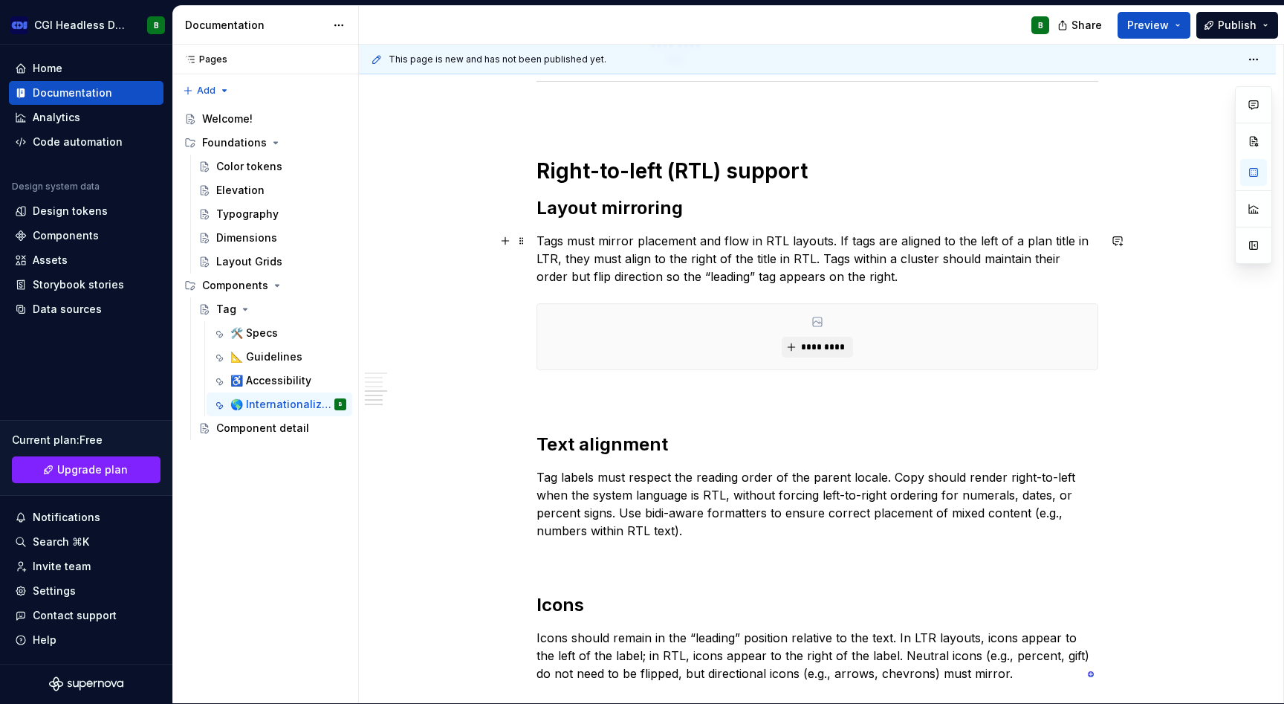
scroll to position [2226, 0]
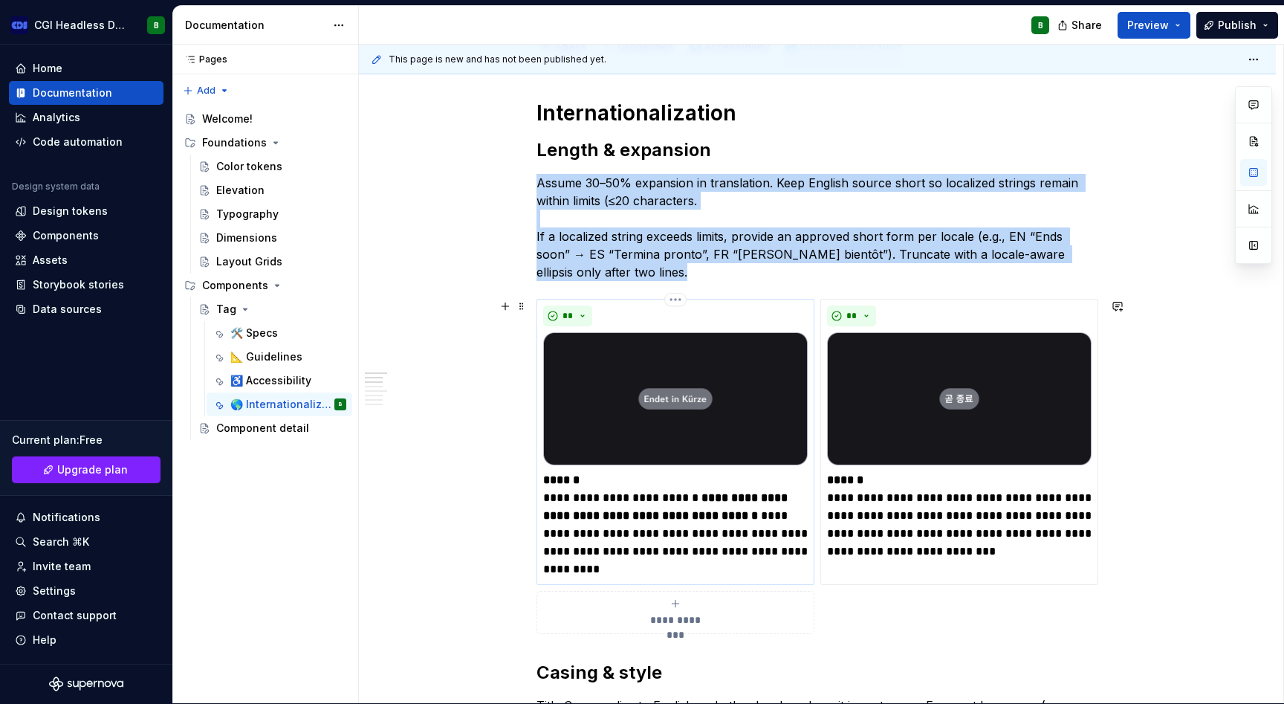
click at [681, 411] on img "To enrich screen reader interactions, please activate Accessibility in Grammarl…" at bounding box center [675, 398] width 265 height 133
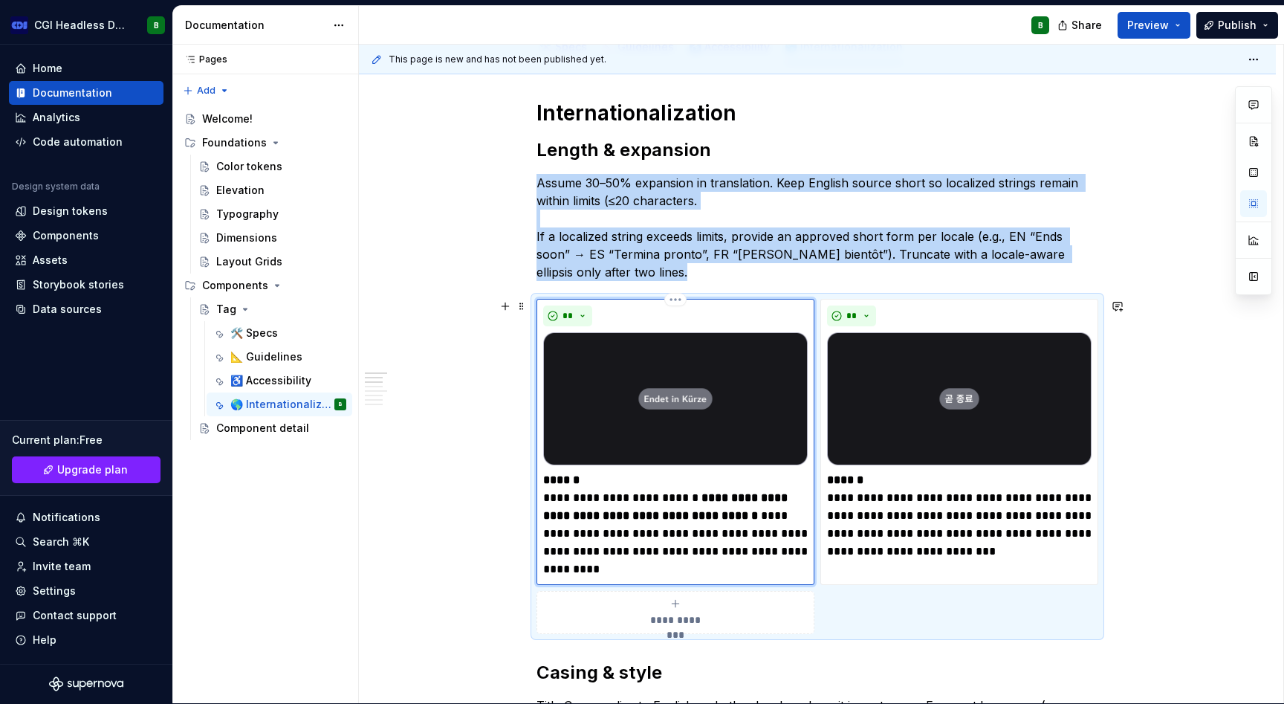
click at [681, 411] on img "To enrich screen reader interactions, please activate Accessibility in Grammarl…" at bounding box center [675, 398] width 265 height 133
click at [677, 300] on html "CGI Headless Design System B Home Documentation Analytics Code automation Desig…" at bounding box center [642, 351] width 1284 height 704
click at [436, 477] on html "CGI Headless Design System B Home Documentation Analytics Code automation Desig…" at bounding box center [642, 351] width 1284 height 704
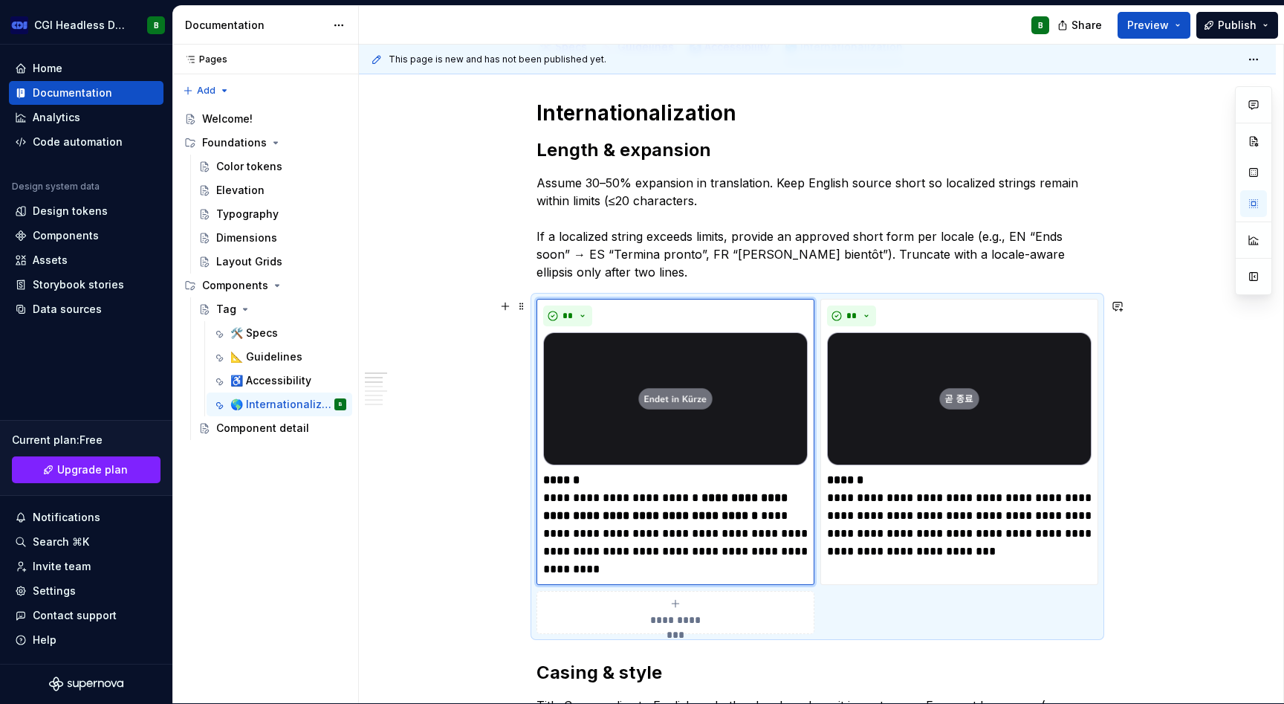
type textarea "*"
